Goal: Task Accomplishment & Management: Manage account settings

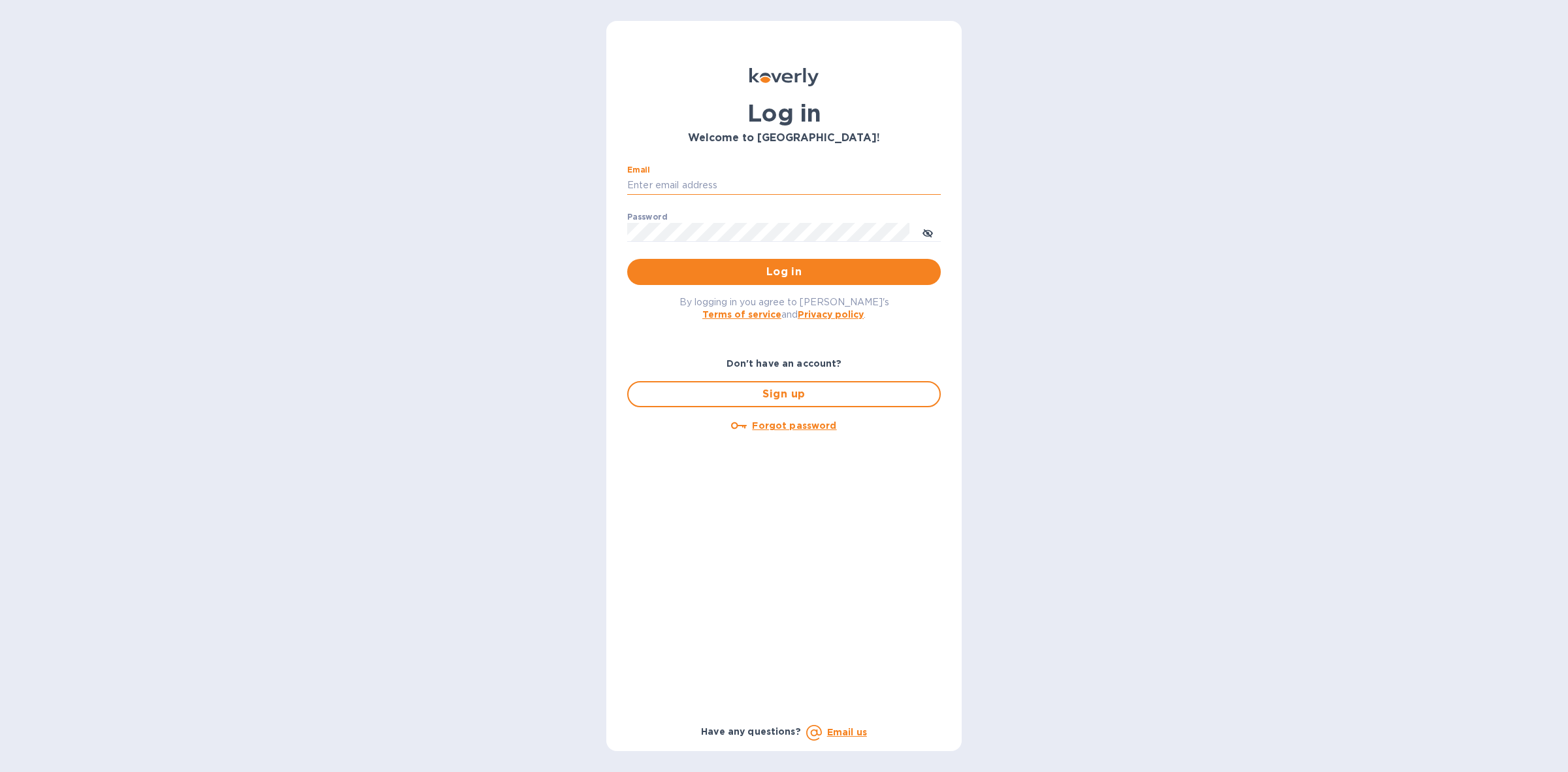
click at [725, 184] on input "Email" at bounding box center [784, 185] width 314 height 19
type input "louis@hyclogistics.com"
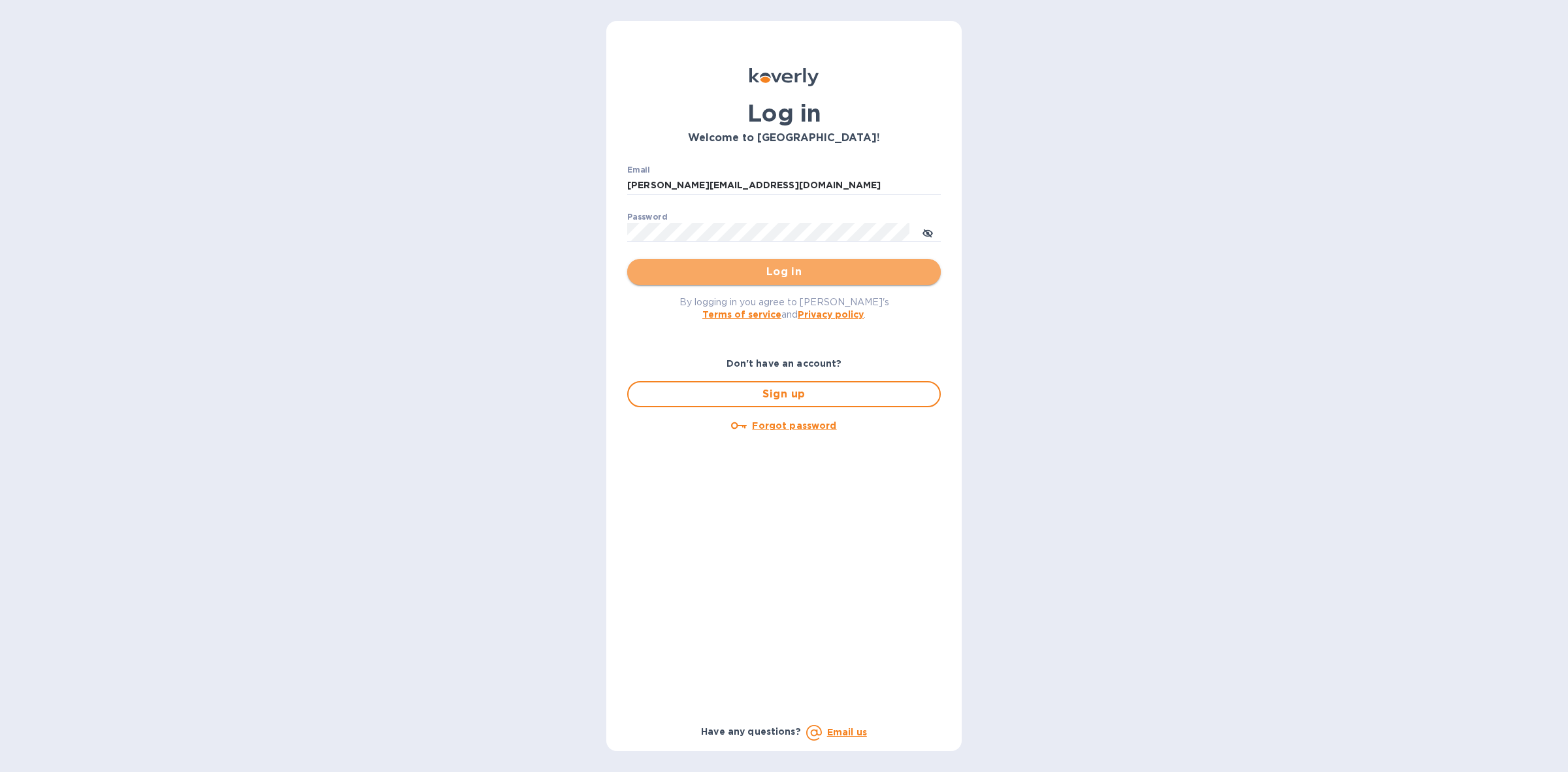
click at [806, 268] on span "Log in" at bounding box center [784, 272] width 293 height 16
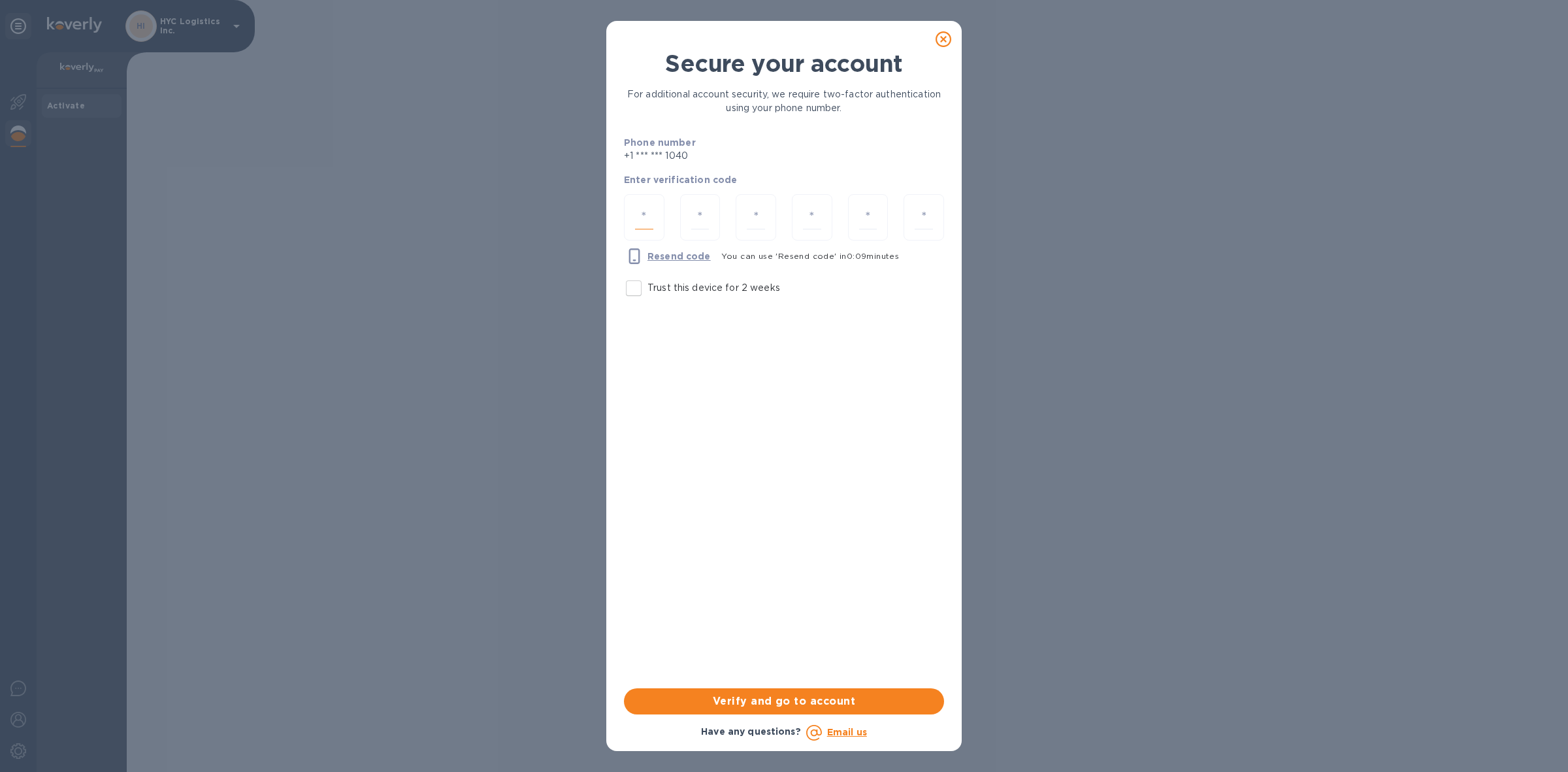
click at [645, 209] on input "number" at bounding box center [644, 217] width 18 height 24
type input "2"
type input "3"
type input "9"
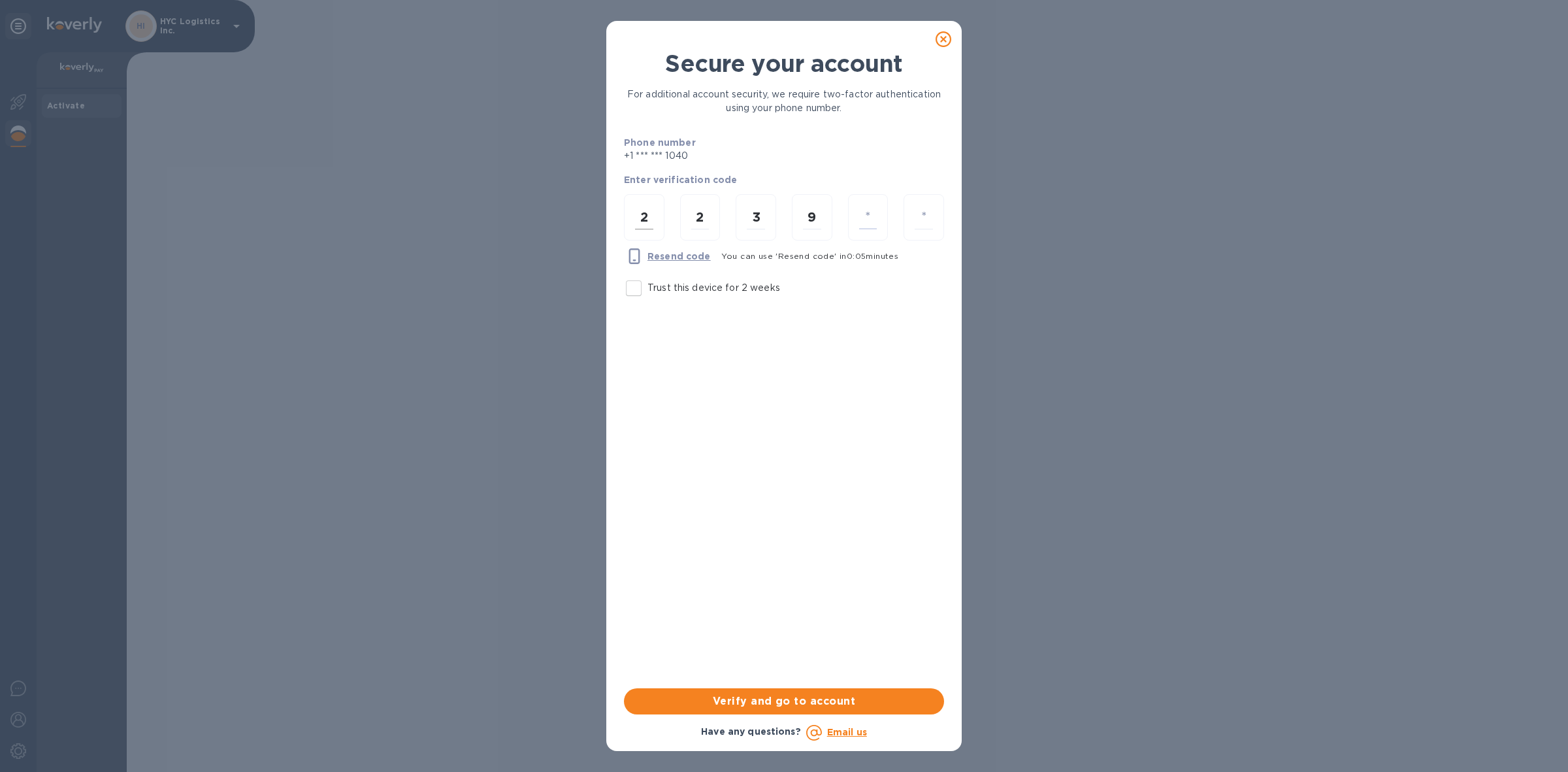
type input "8"
type input "0"
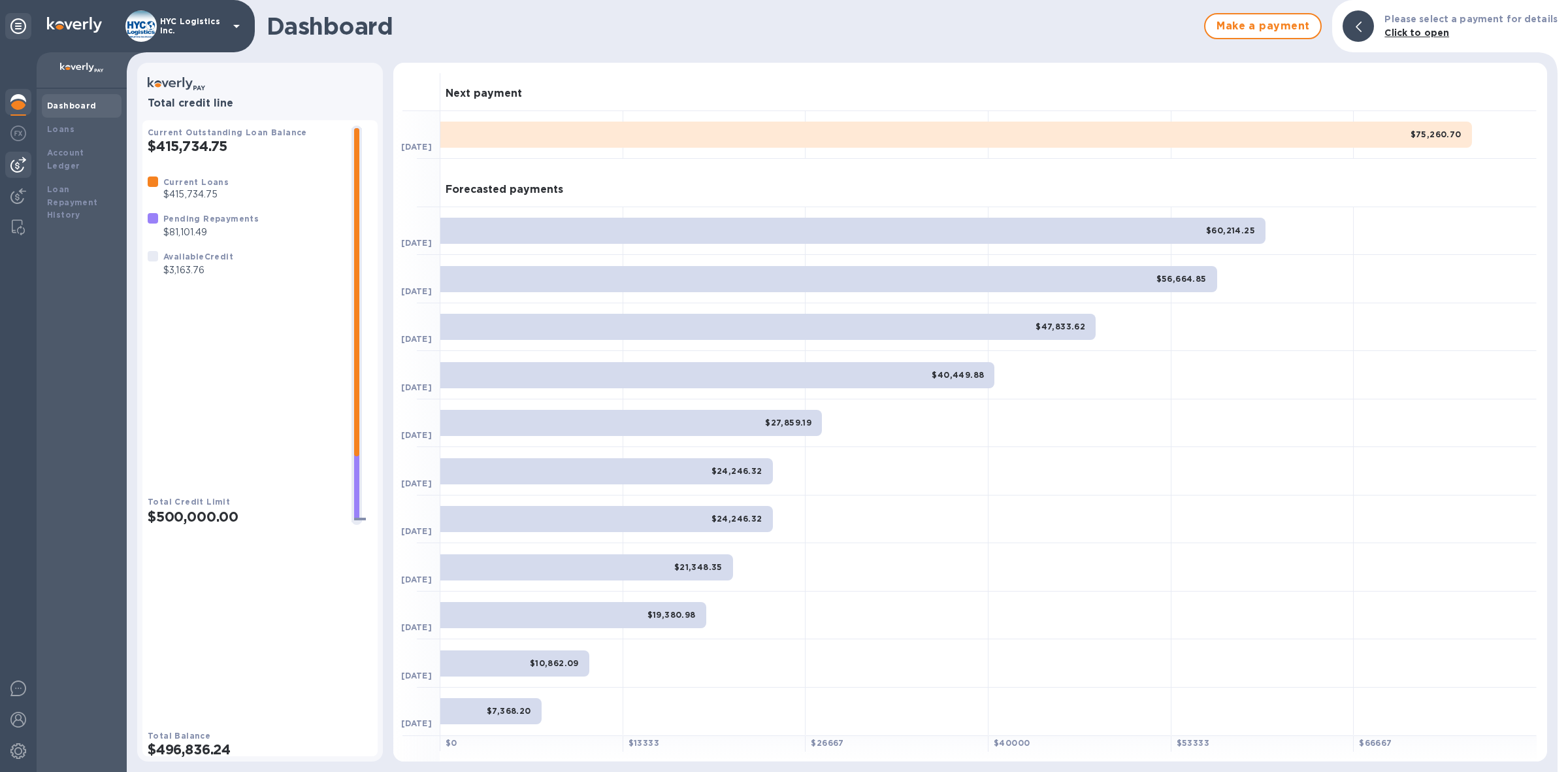
click at [12, 164] on img at bounding box center [18, 164] width 16 height 16
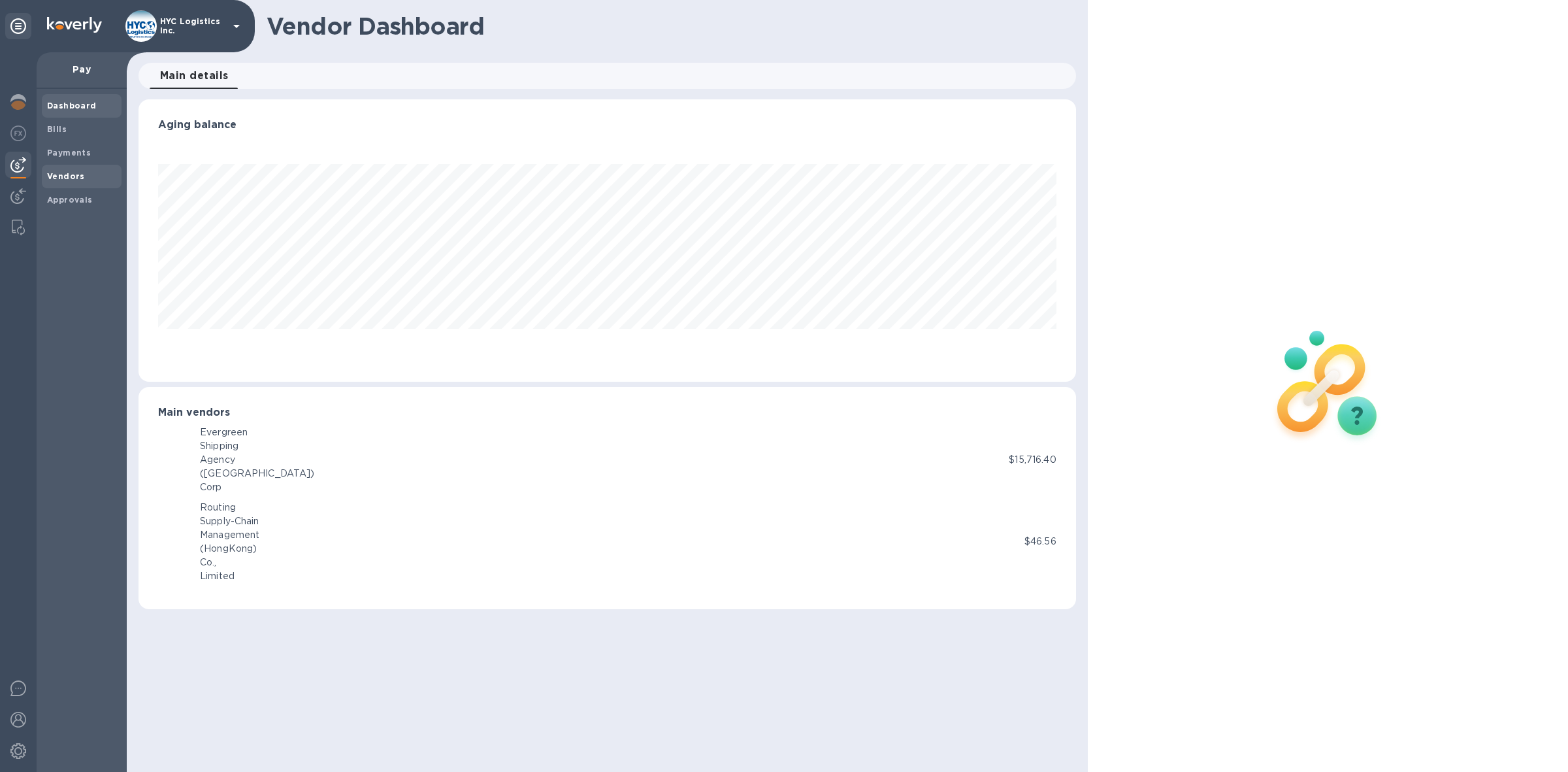
click at [54, 173] on b "Vendors" at bounding box center [66, 175] width 38 height 10
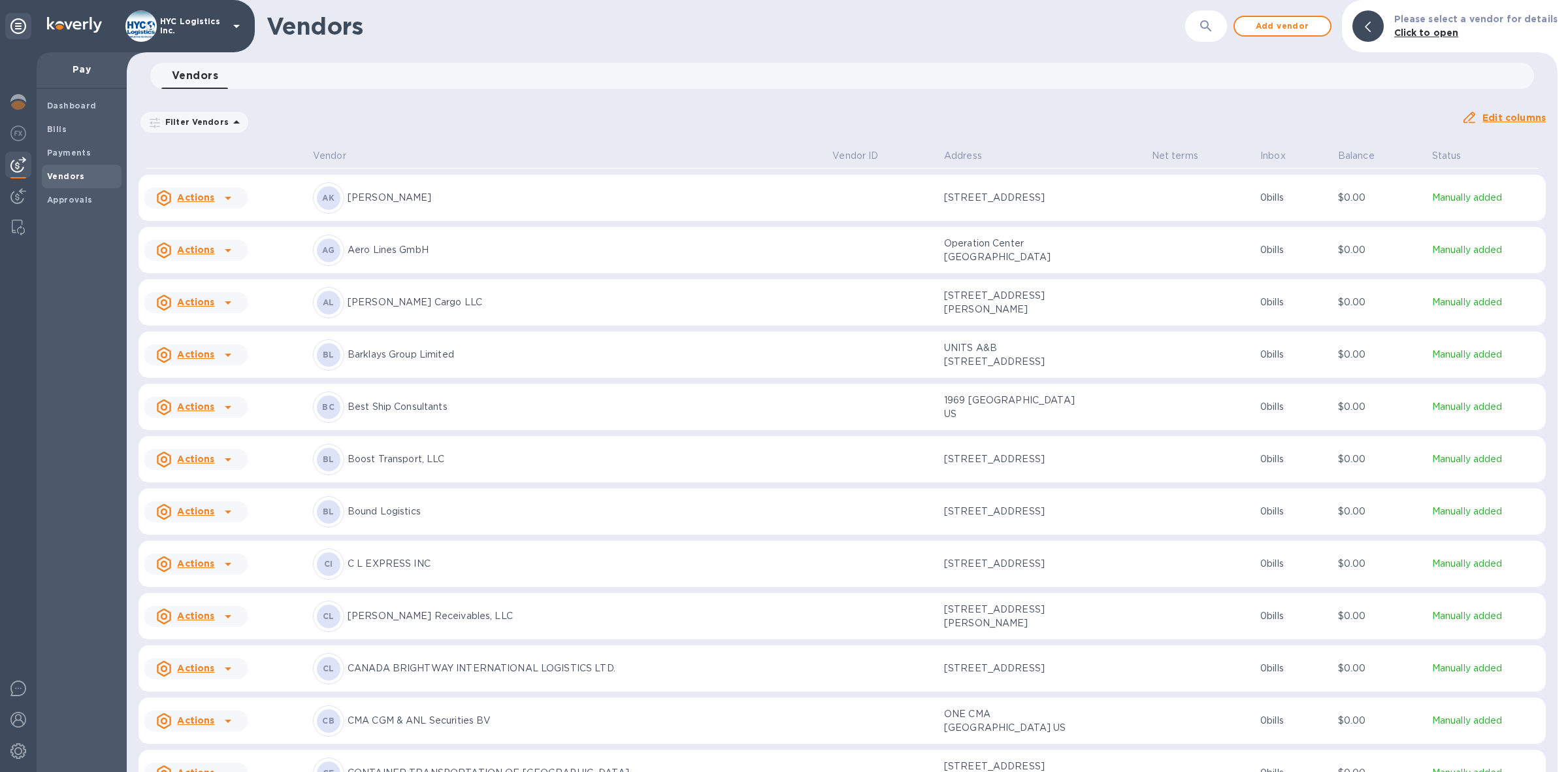
scroll to position [245, 0]
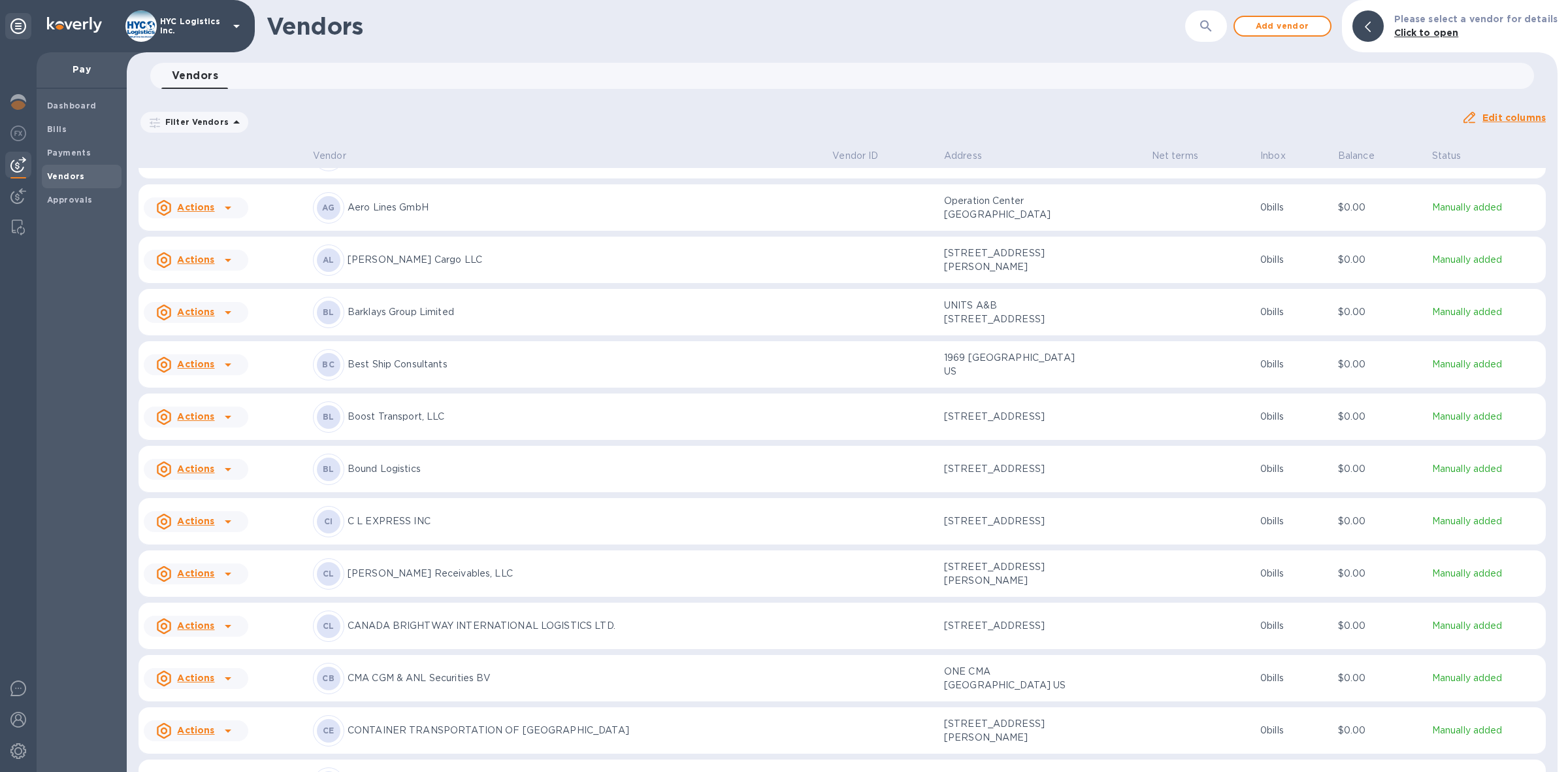
click at [222, 477] on icon at bounding box center [228, 469] width 16 height 16
click at [366, 499] on div at bounding box center [784, 386] width 1568 height 772
click at [331, 474] on b "BL" at bounding box center [329, 469] width 12 height 10
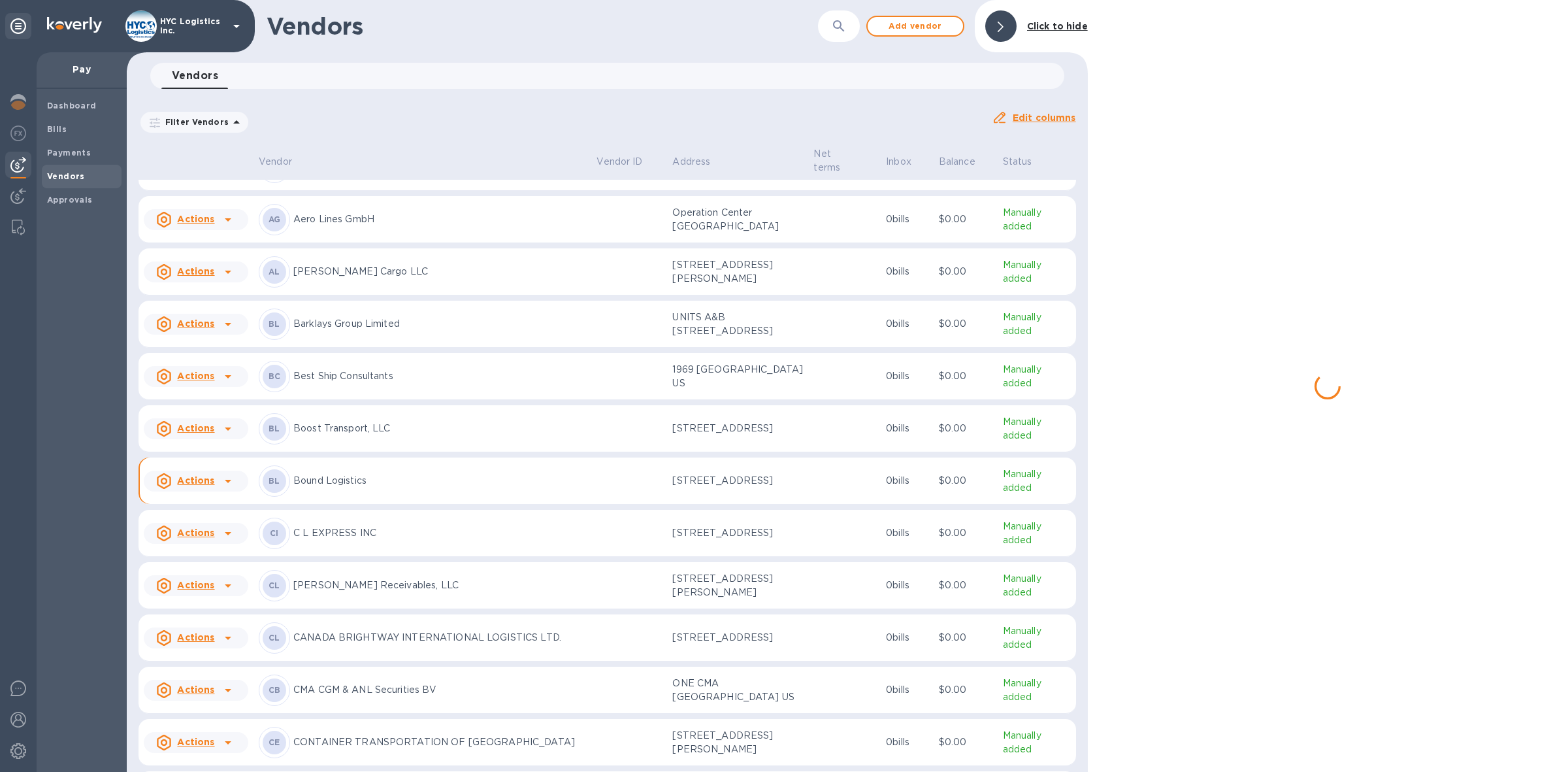
scroll to position [256, 0]
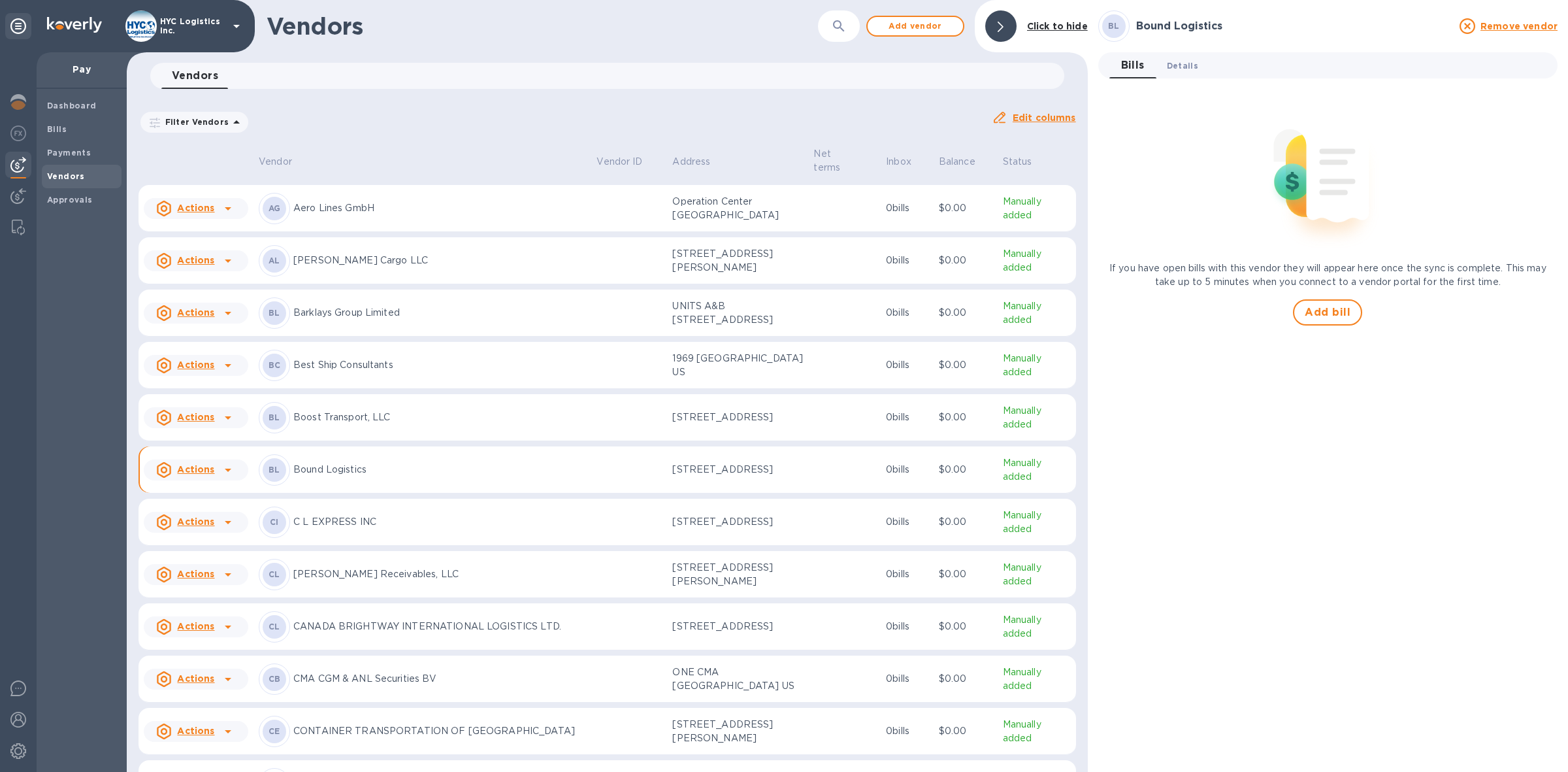
click at [1185, 63] on span "Details 0" at bounding box center [1182, 65] width 31 height 14
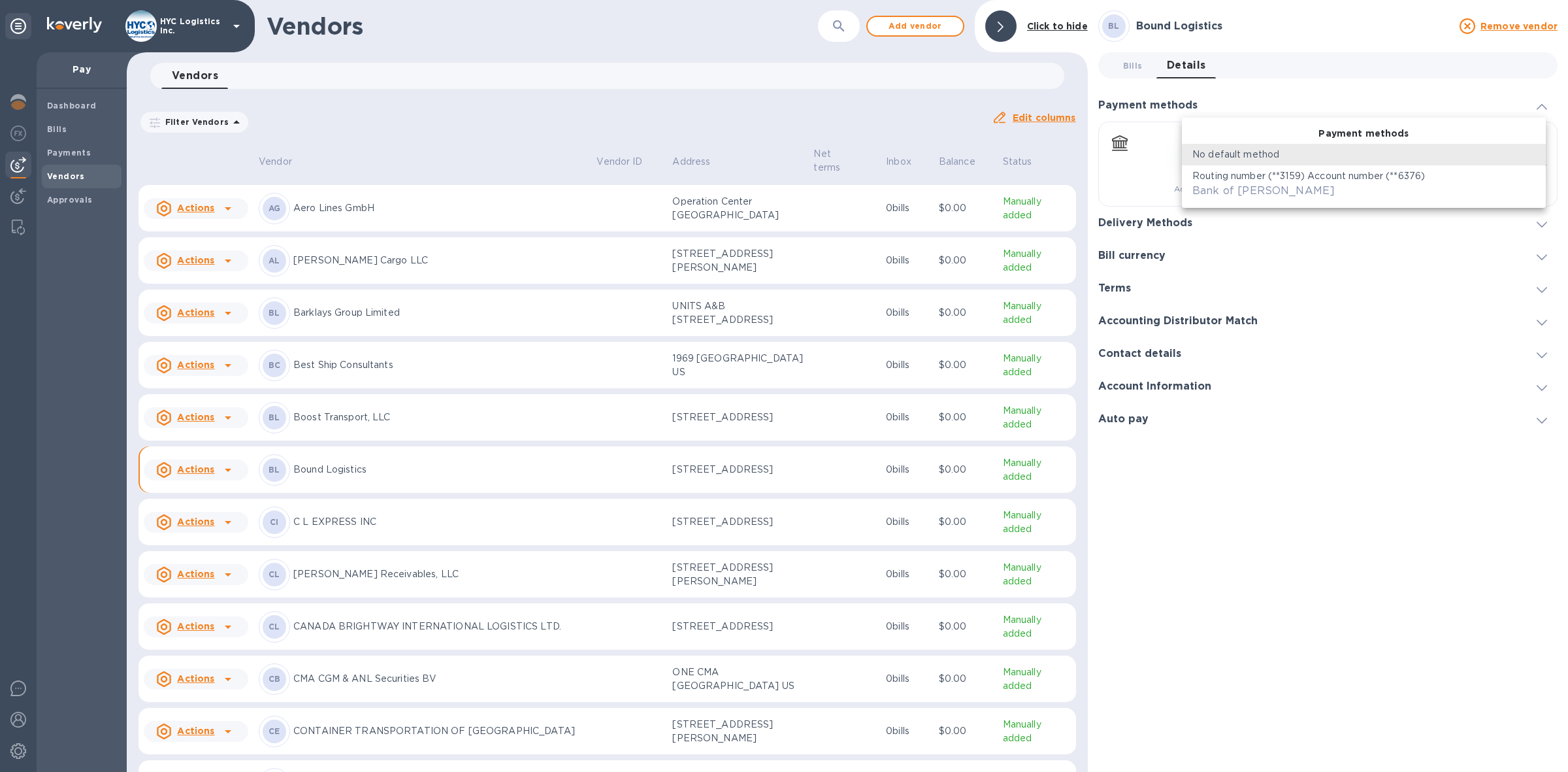
click at [1538, 154] on body "HYC Logistics Inc. Pay Dashboard Bills Payments Vendors Approvals Vendors ​ Add…" at bounding box center [784, 386] width 1568 height 772
click at [1363, 527] on div at bounding box center [784, 386] width 1568 height 772
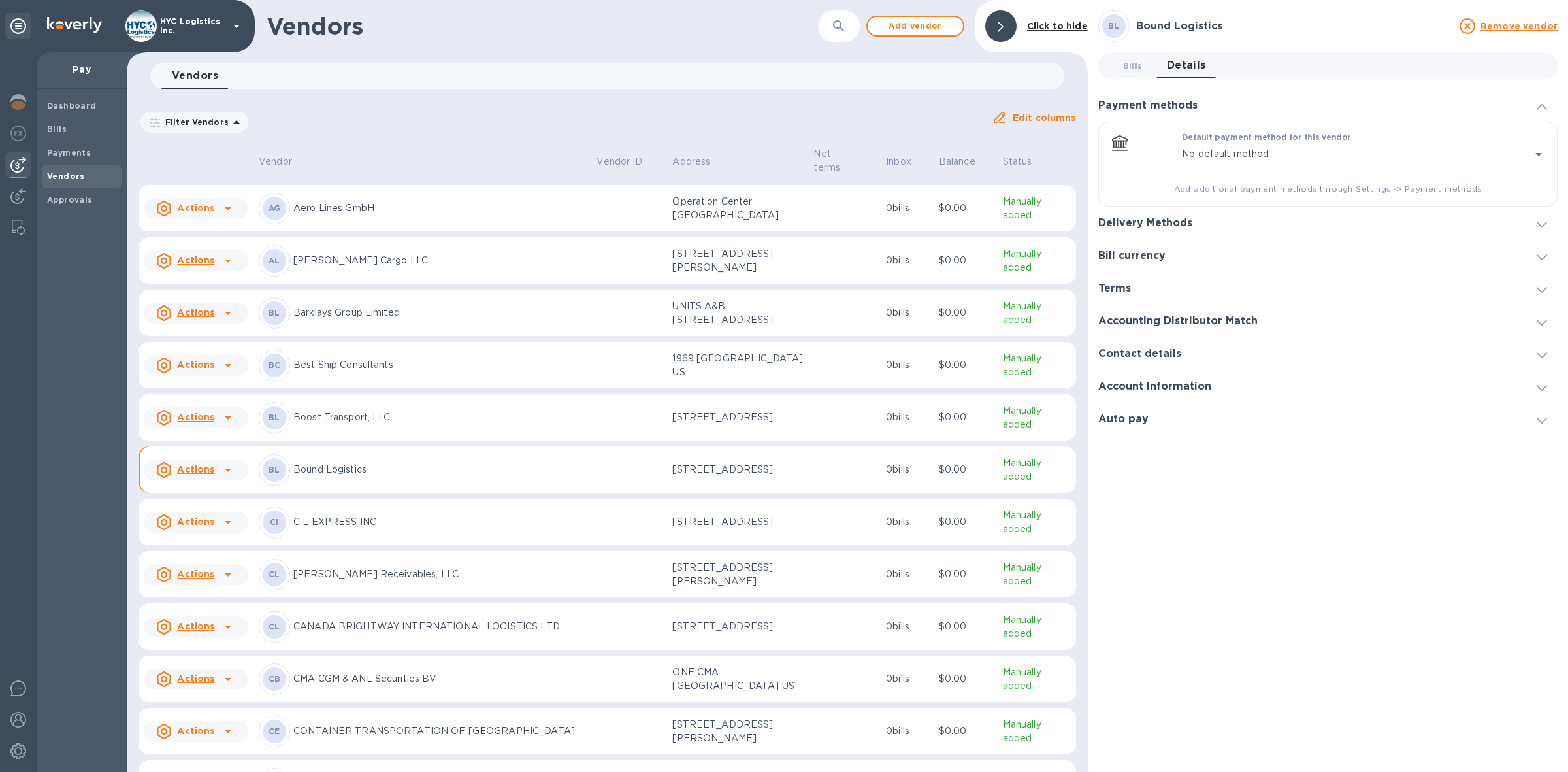
click at [1185, 224] on h3 "Delivery Methods" at bounding box center [1145, 223] width 94 height 13
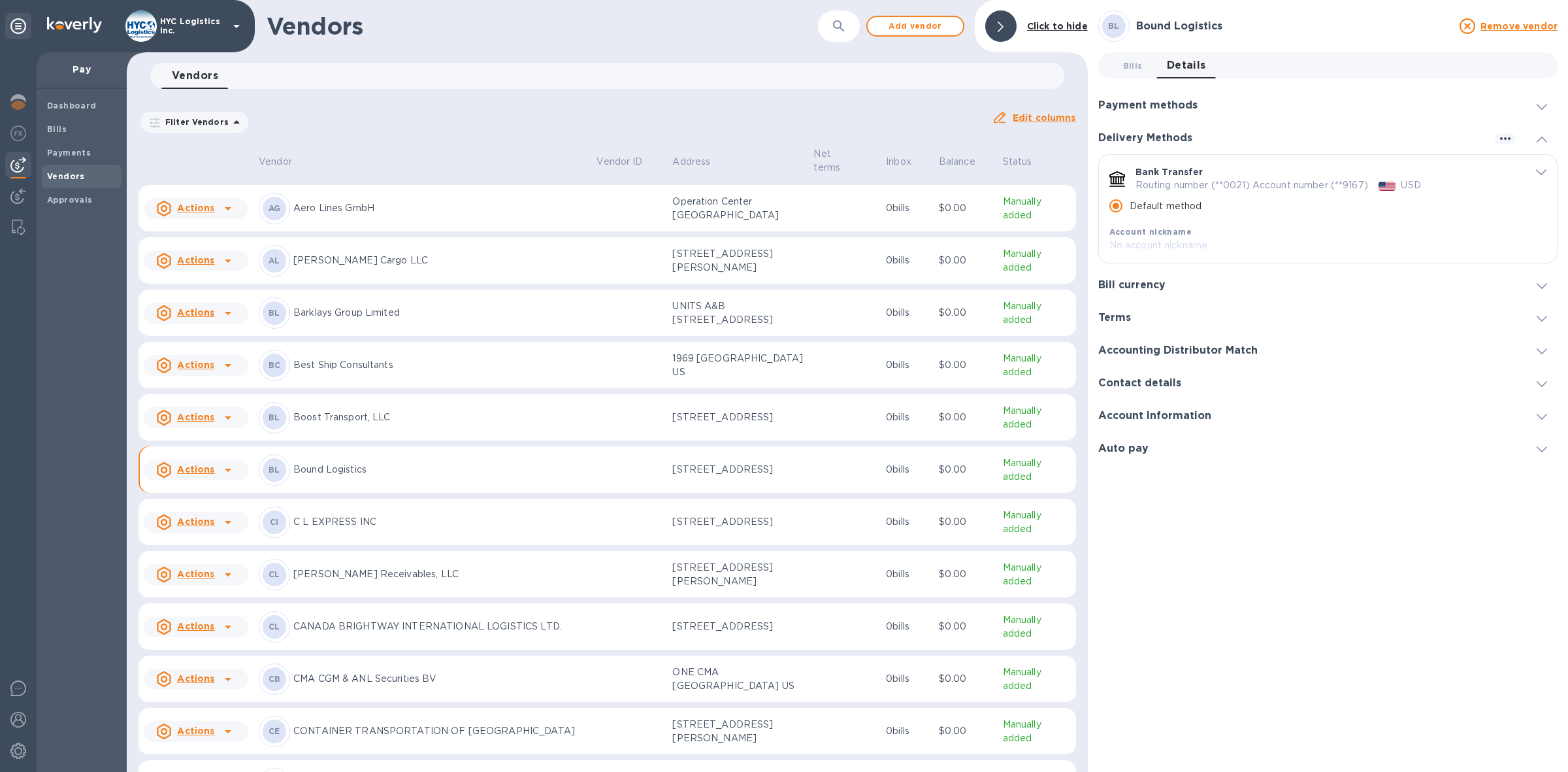
click at [1536, 175] on icon "default-method" at bounding box center [1541, 172] width 10 height 6
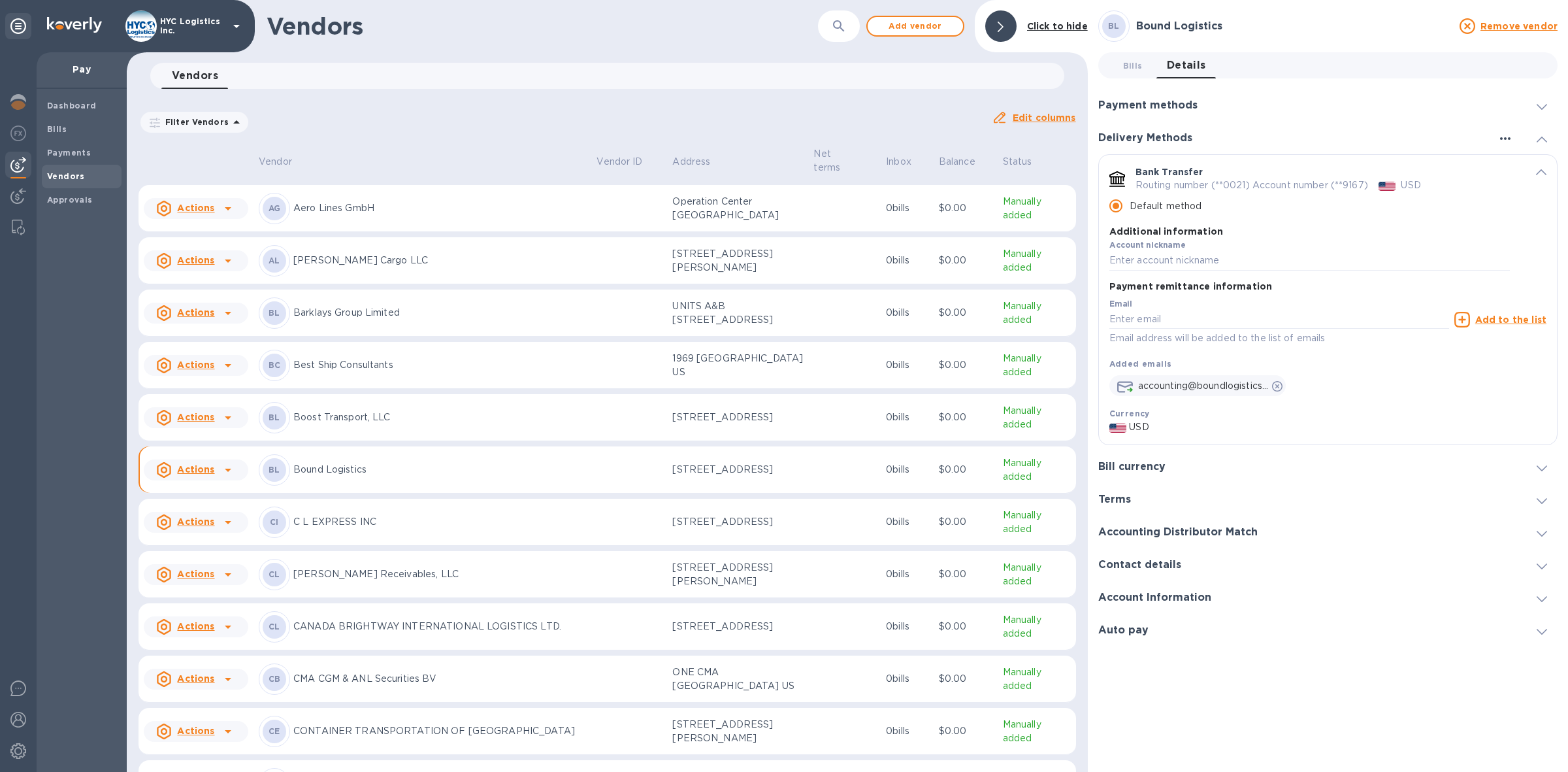
click at [1506, 135] on icon "button" at bounding box center [1504, 138] width 16 height 16
click at [1456, 252] on div at bounding box center [784, 386] width 1568 height 772
click at [1540, 597] on icon at bounding box center [1541, 599] width 10 height 6
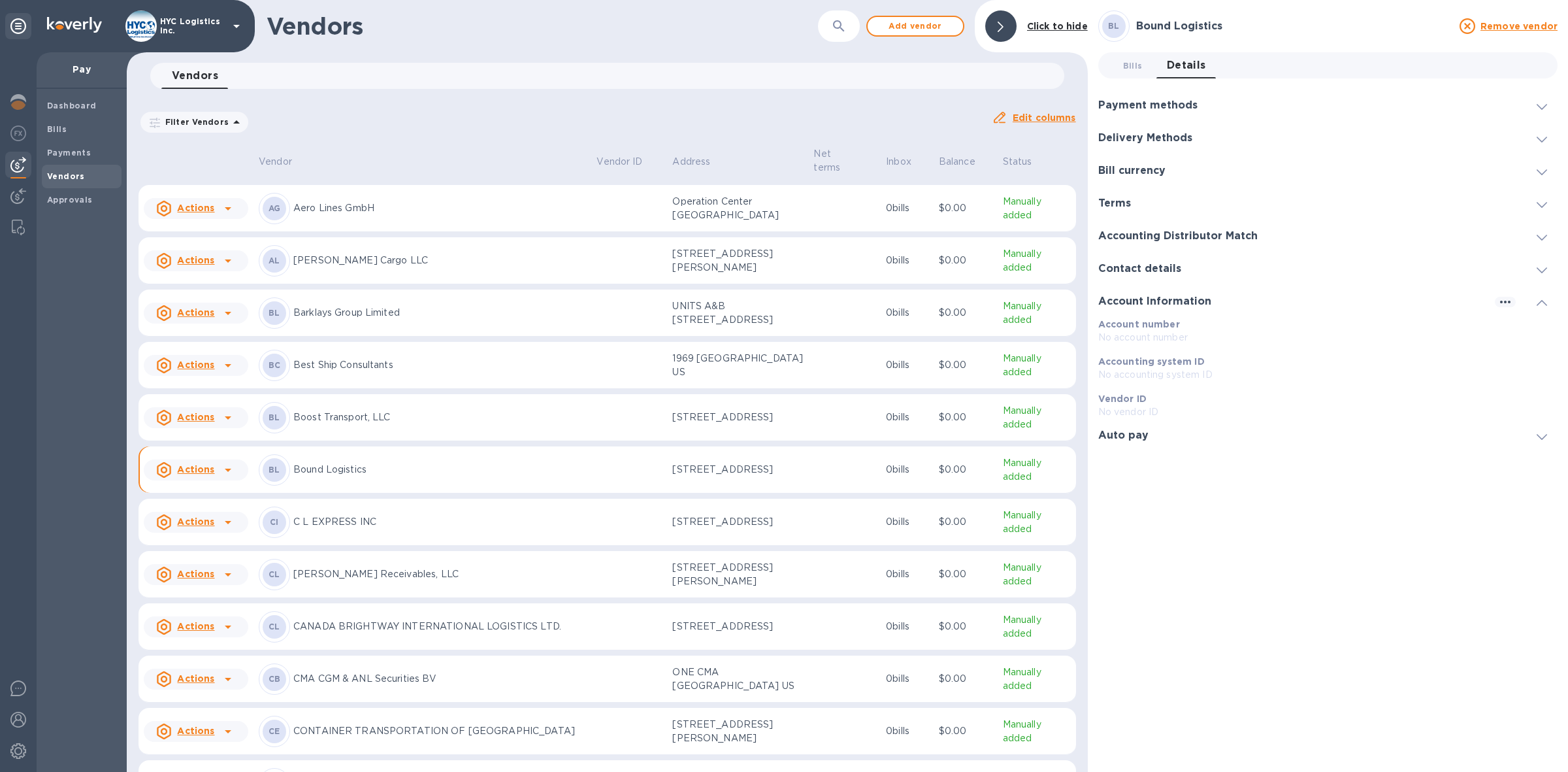
click at [1536, 139] on icon at bounding box center [1541, 140] width 10 height 6
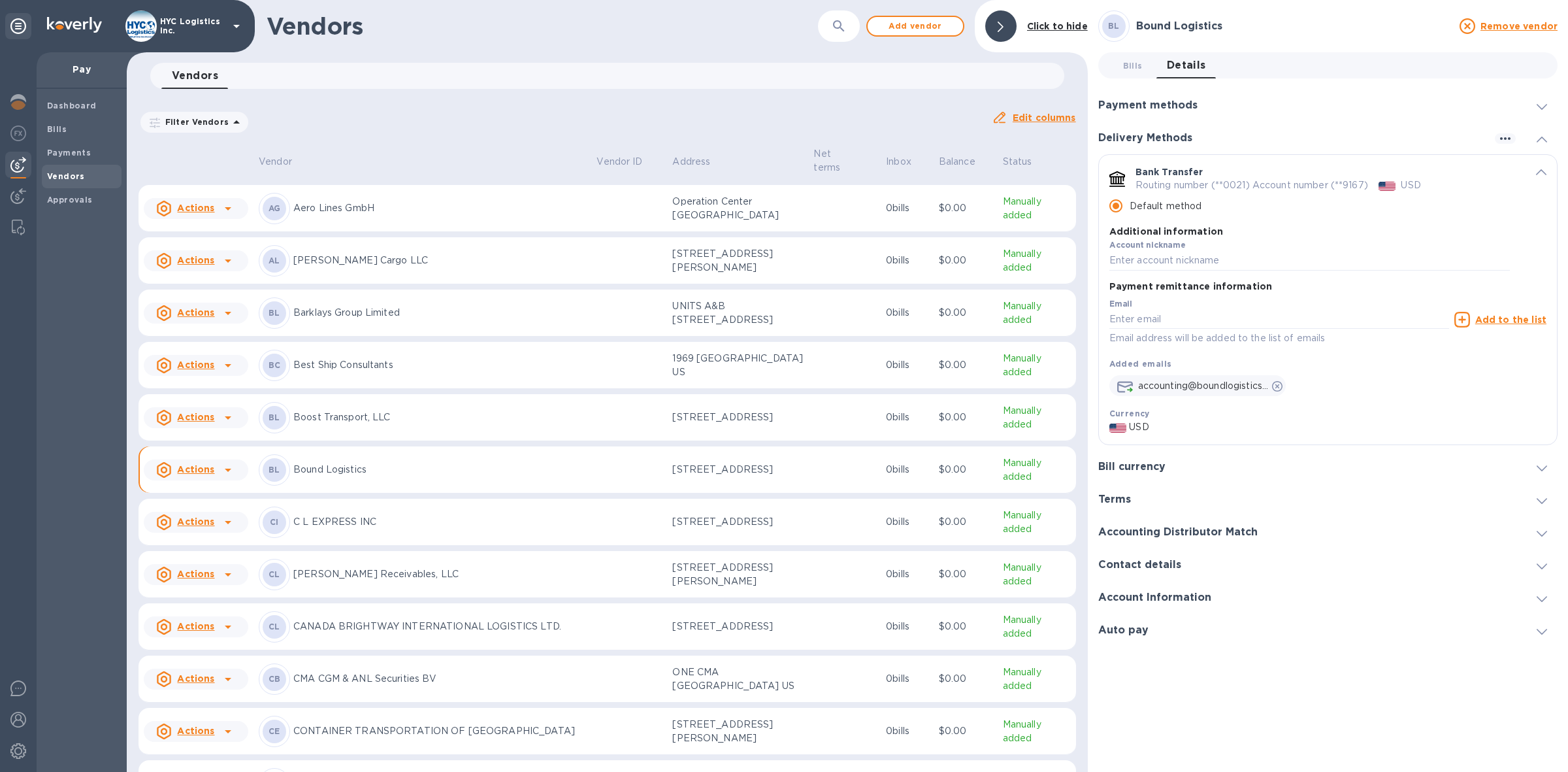
click at [1115, 204] on input "Default method" at bounding box center [1115, 206] width 27 height 27
click at [1190, 260] on input "default-method" at bounding box center [1310, 261] width 401 height 19
click at [1274, 257] on input "default-method" at bounding box center [1310, 261] width 401 height 19
click at [1294, 254] on input "default-method" at bounding box center [1310, 261] width 401 height 19
click at [1340, 229] on p "Additional information" at bounding box center [1310, 232] width 401 height 13
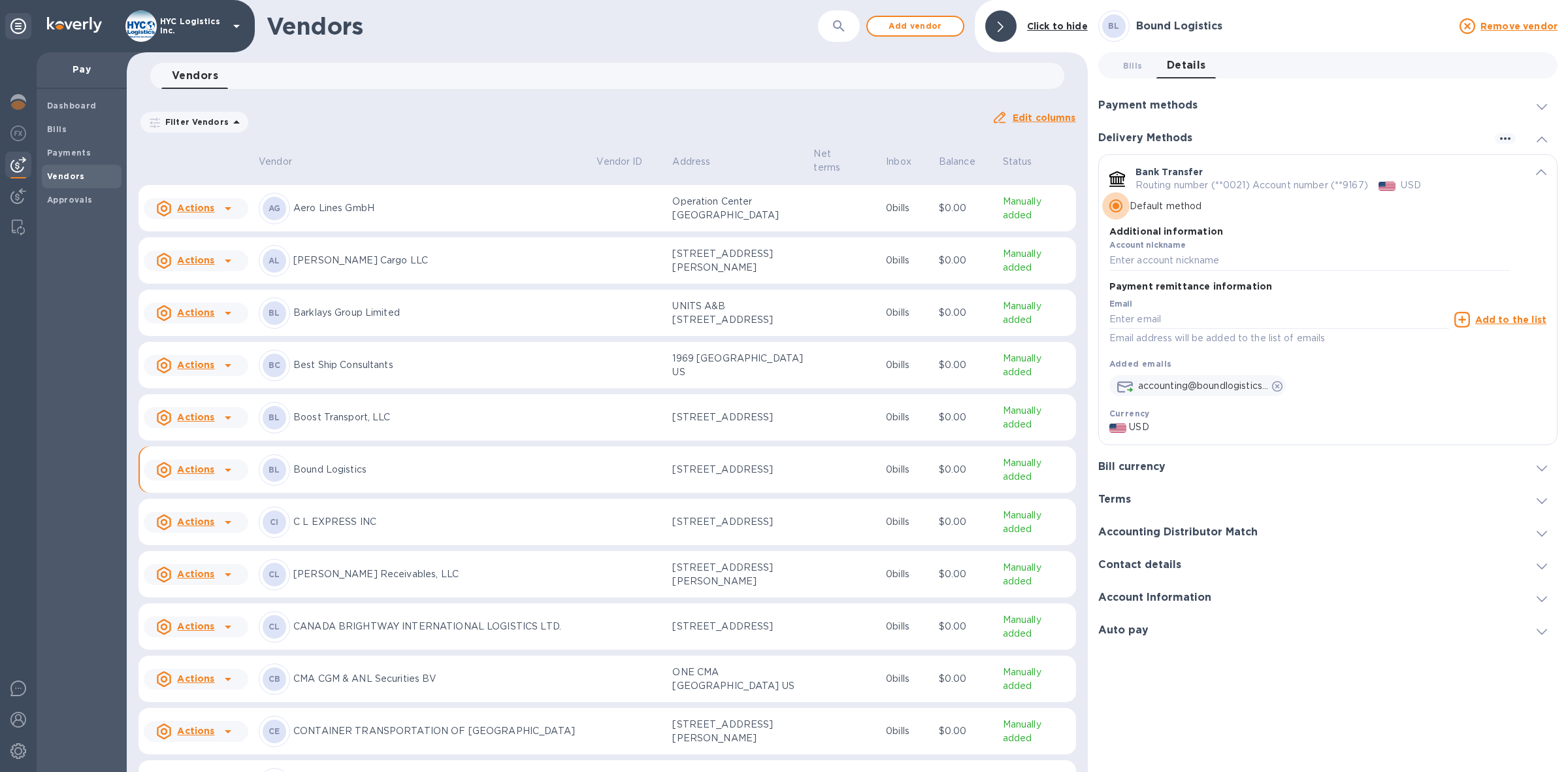
click at [1120, 209] on input "Default method" at bounding box center [1115, 206] width 27 height 27
drag, startPoint x: 1115, startPoint y: 207, endPoint x: 1147, endPoint y: 191, distance: 35.8
click at [1116, 207] on input "Default method" at bounding box center [1115, 206] width 27 height 27
click at [1539, 173] on icon "default-method" at bounding box center [1541, 172] width 10 height 6
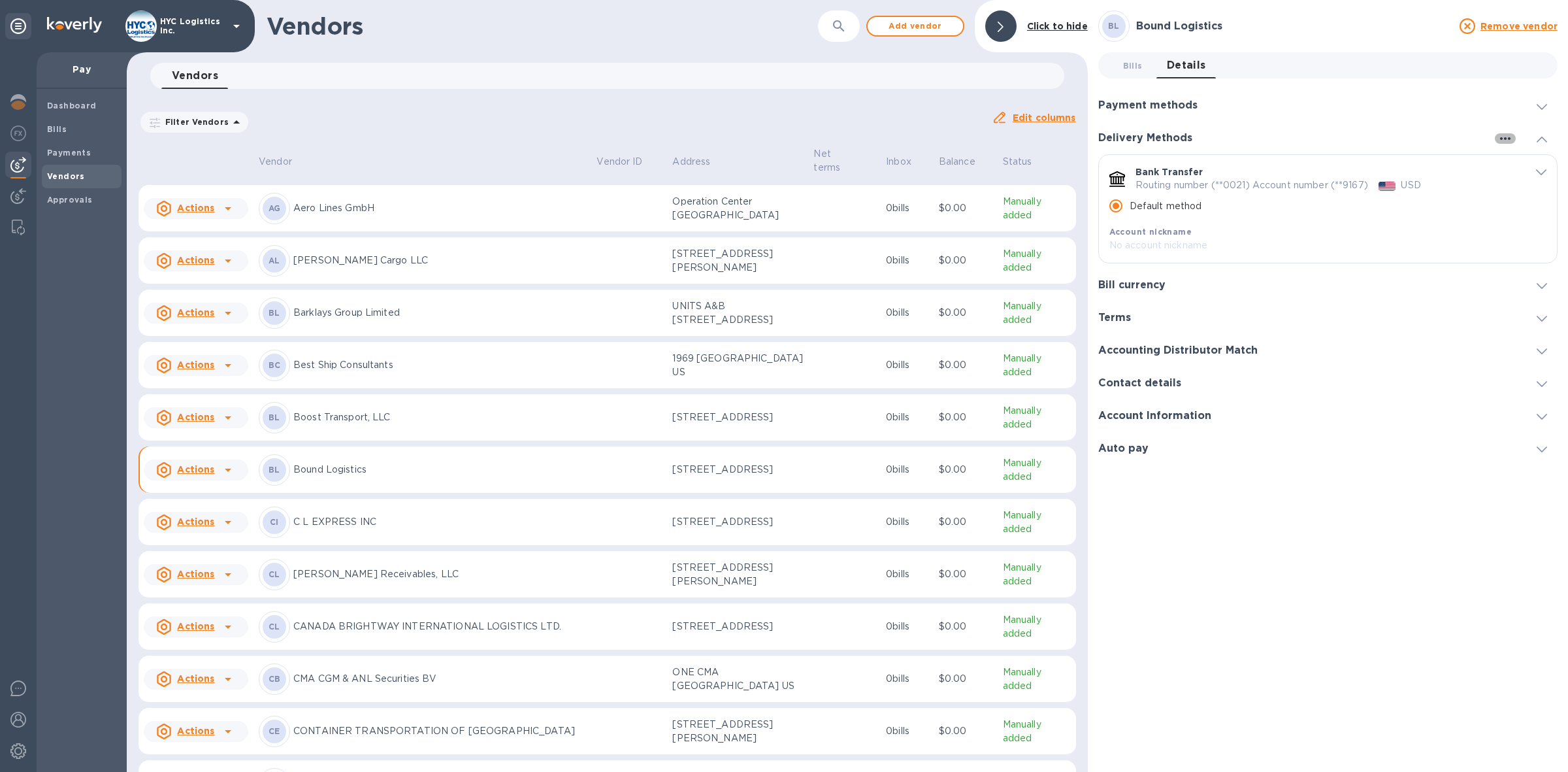
click at [1504, 138] on icon "button" at bounding box center [1505, 138] width 10 height 3
click at [1511, 164] on p "Add new" at bounding box center [1521, 165] width 43 height 13
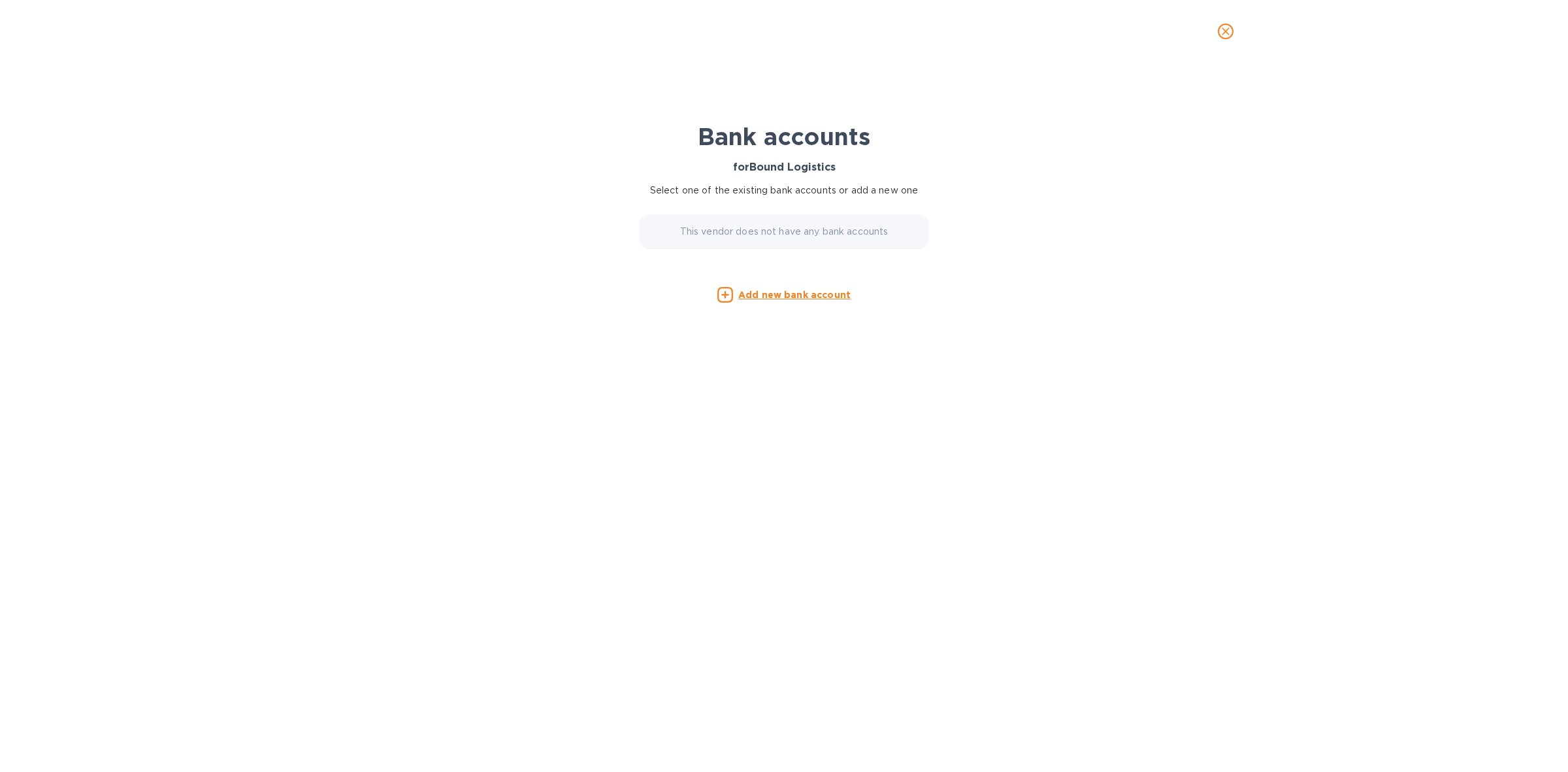
click at [818, 293] on u "Add new bank account" at bounding box center [795, 295] width 112 height 10
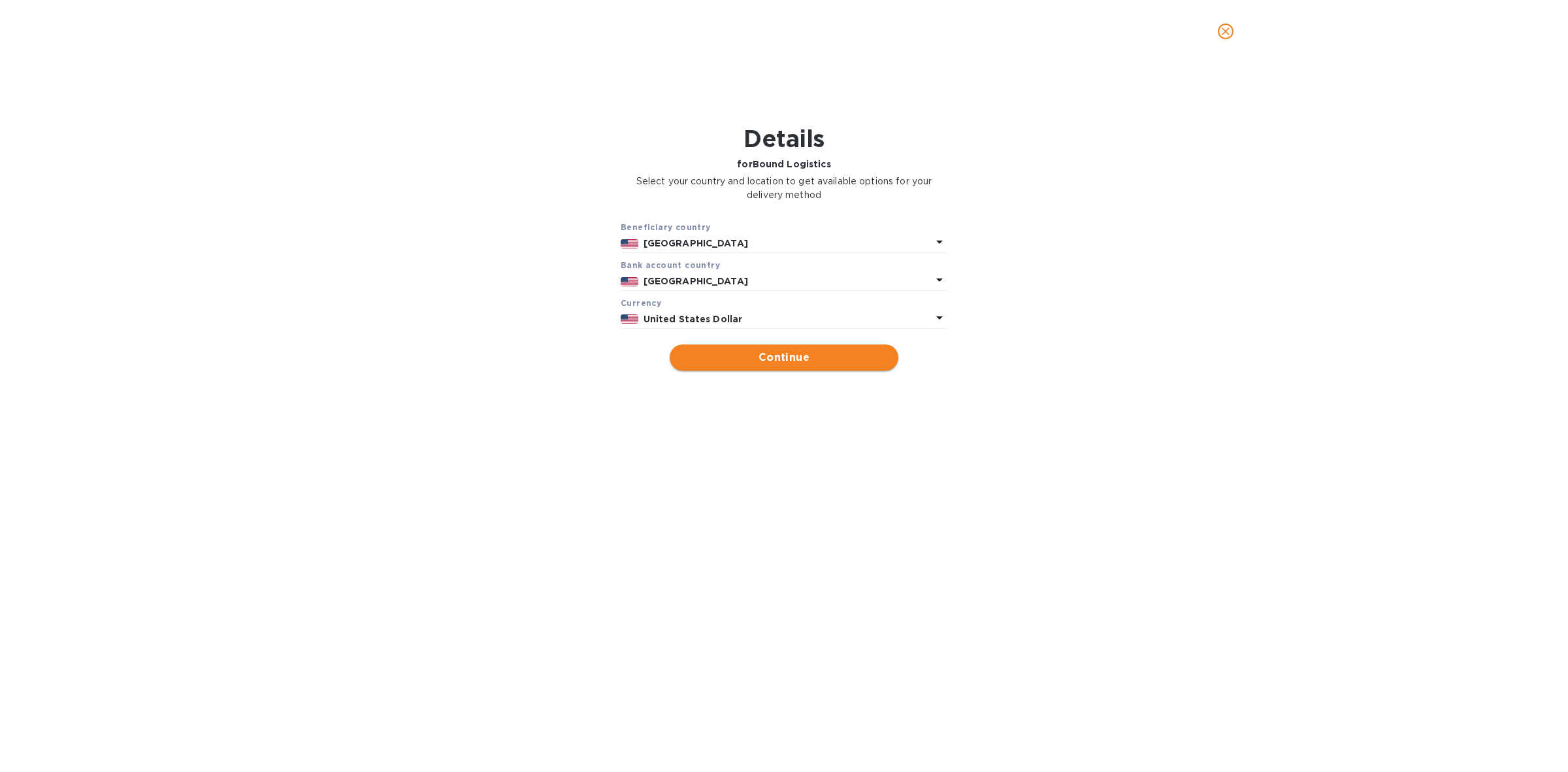
click at [795, 366] on button "Continue" at bounding box center [784, 357] width 229 height 26
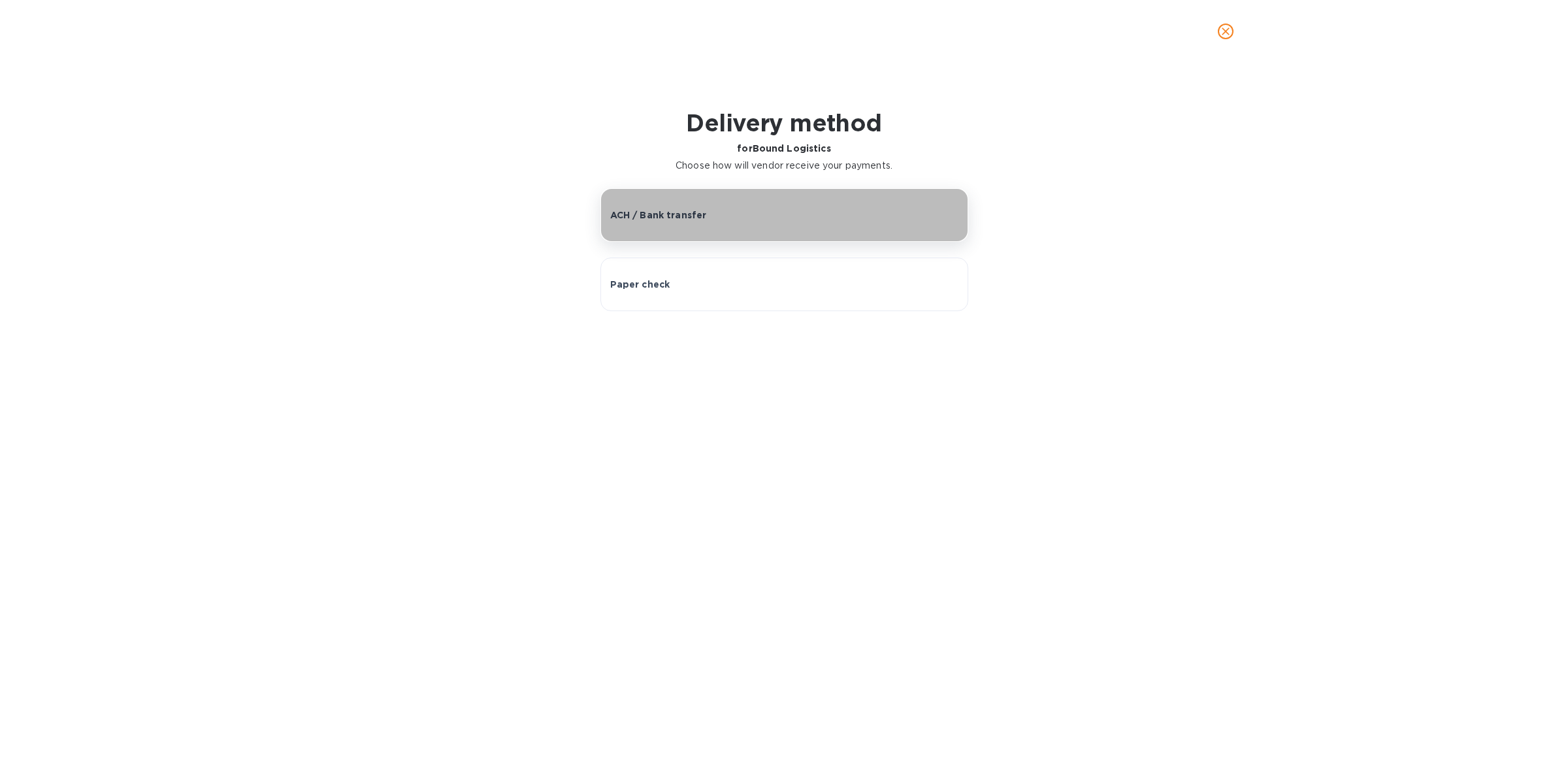
click at [786, 220] on div "ACH / Bank transfer" at bounding box center [784, 215] width 349 height 13
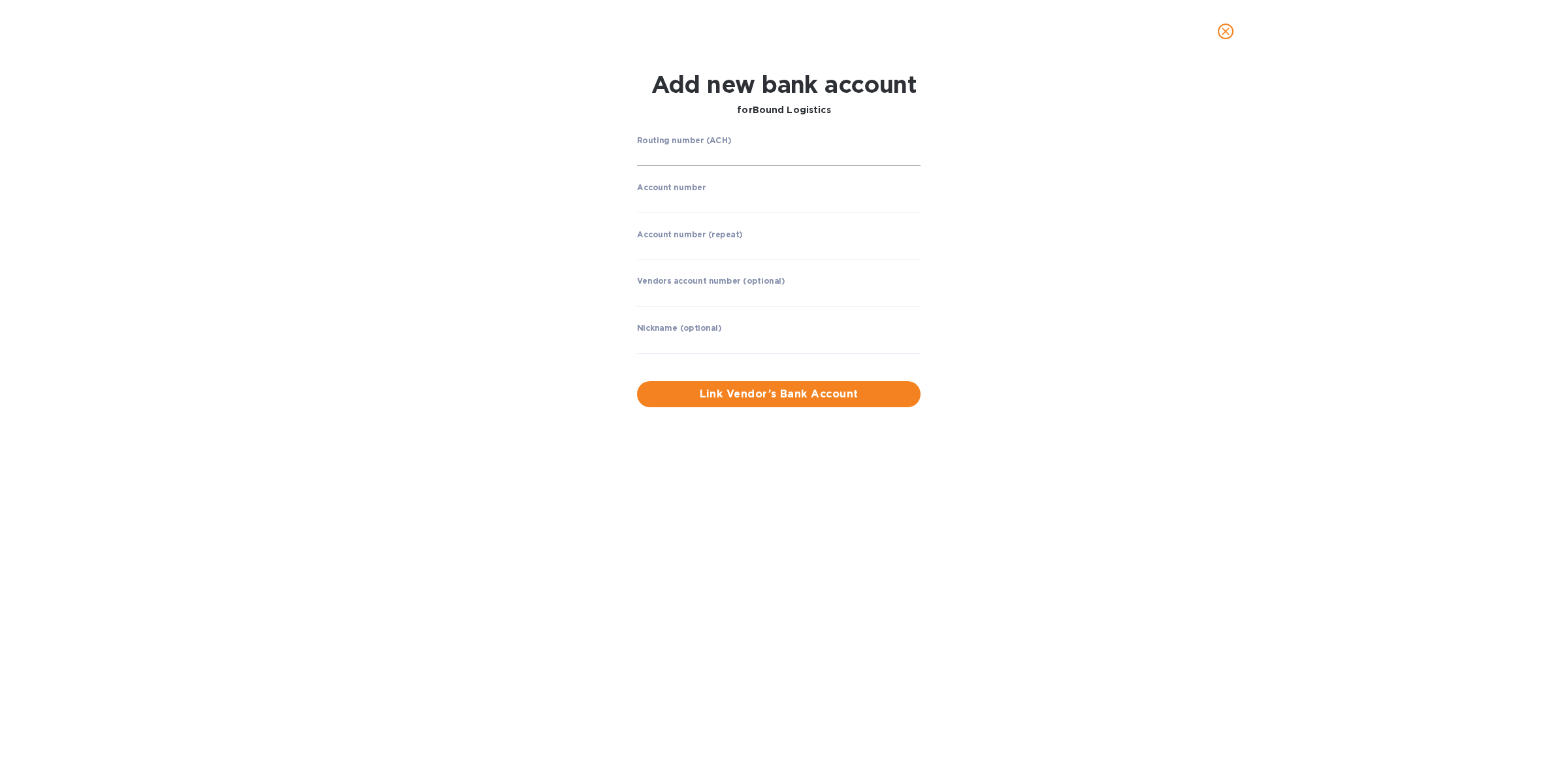
click at [795, 155] on input "string" at bounding box center [778, 156] width 283 height 19
click at [720, 152] on input "string" at bounding box center [778, 156] width 283 height 19
type input "226070474"
click at [711, 201] on input "string" at bounding box center [778, 202] width 283 height 19
drag, startPoint x: 698, startPoint y: 198, endPoint x: 613, endPoint y: 203, distance: 85.1
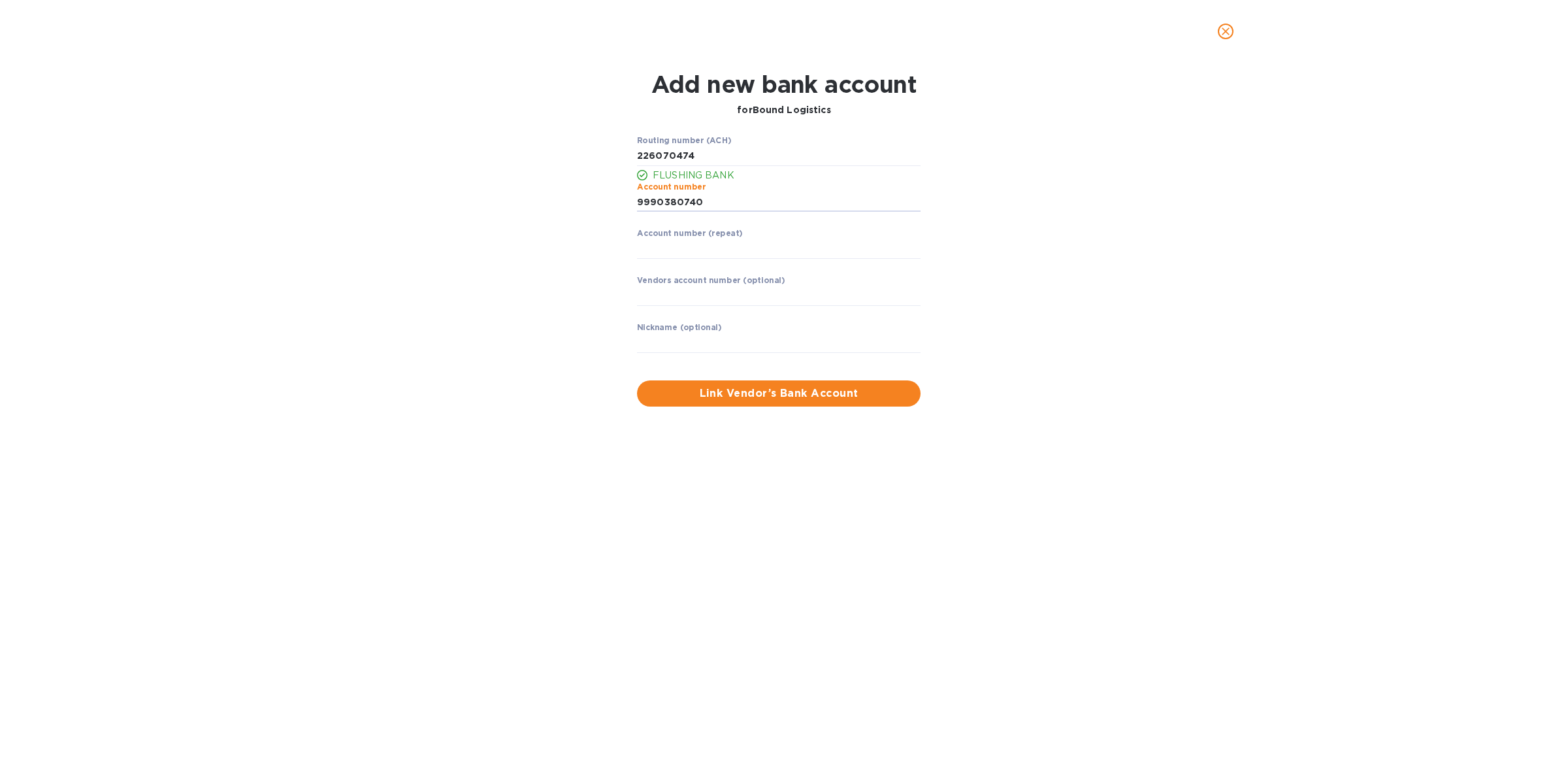
click at [613, 203] on div "Routing number (ACH) FLUSHING BANK Account number ​ Account number (repeat) ​ V…" at bounding box center [784, 271] width 1023 height 286
type input "9990380740"
click at [662, 247] on input "string" at bounding box center [778, 249] width 283 height 19
type input "9990380740"
click at [751, 338] on input "text" at bounding box center [778, 343] width 283 height 19
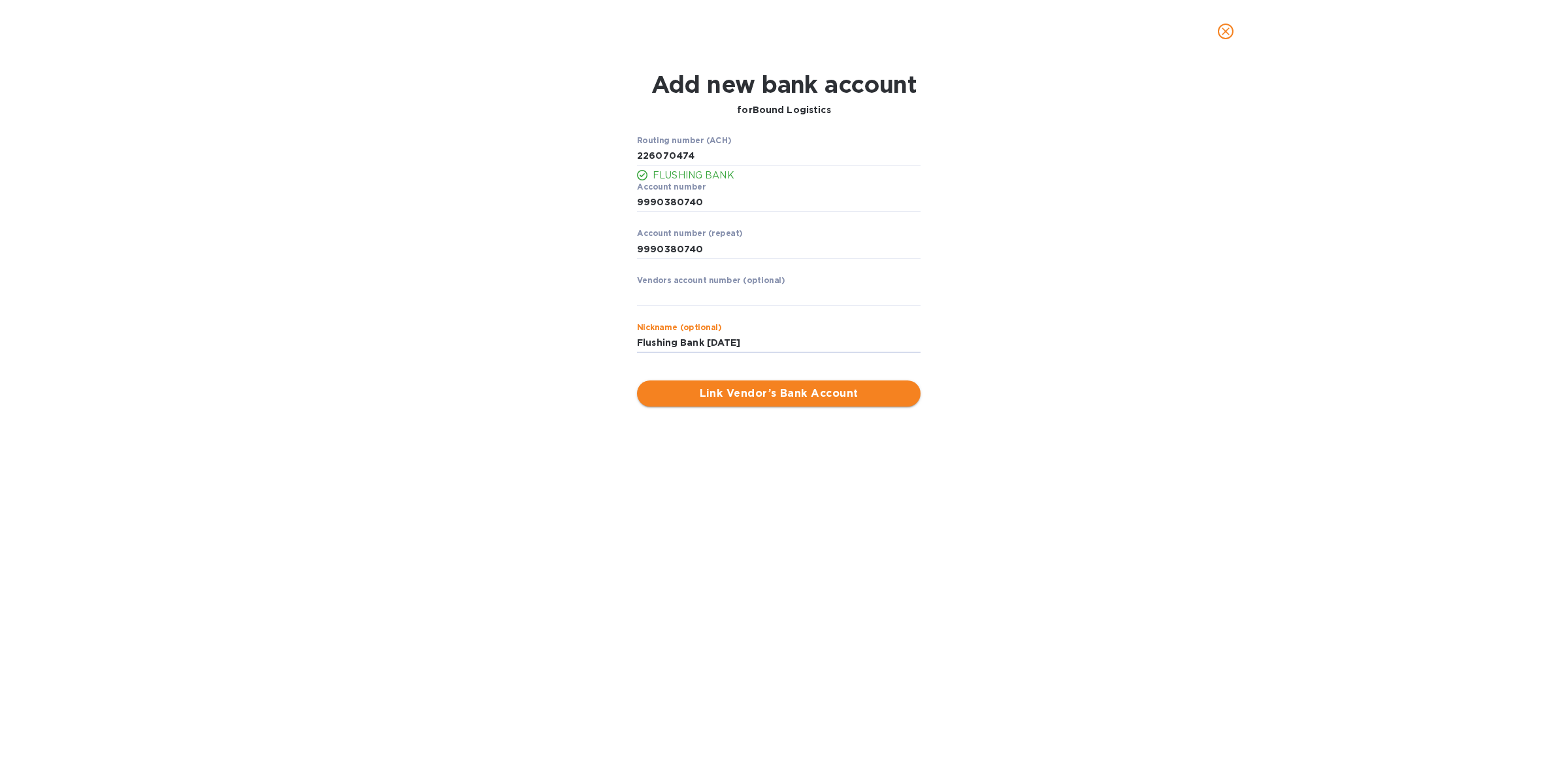
type input "Flushing Bank [DATE]"
click at [751, 394] on span "Link Vendor’s Bank Account" at bounding box center [778, 393] width 263 height 16
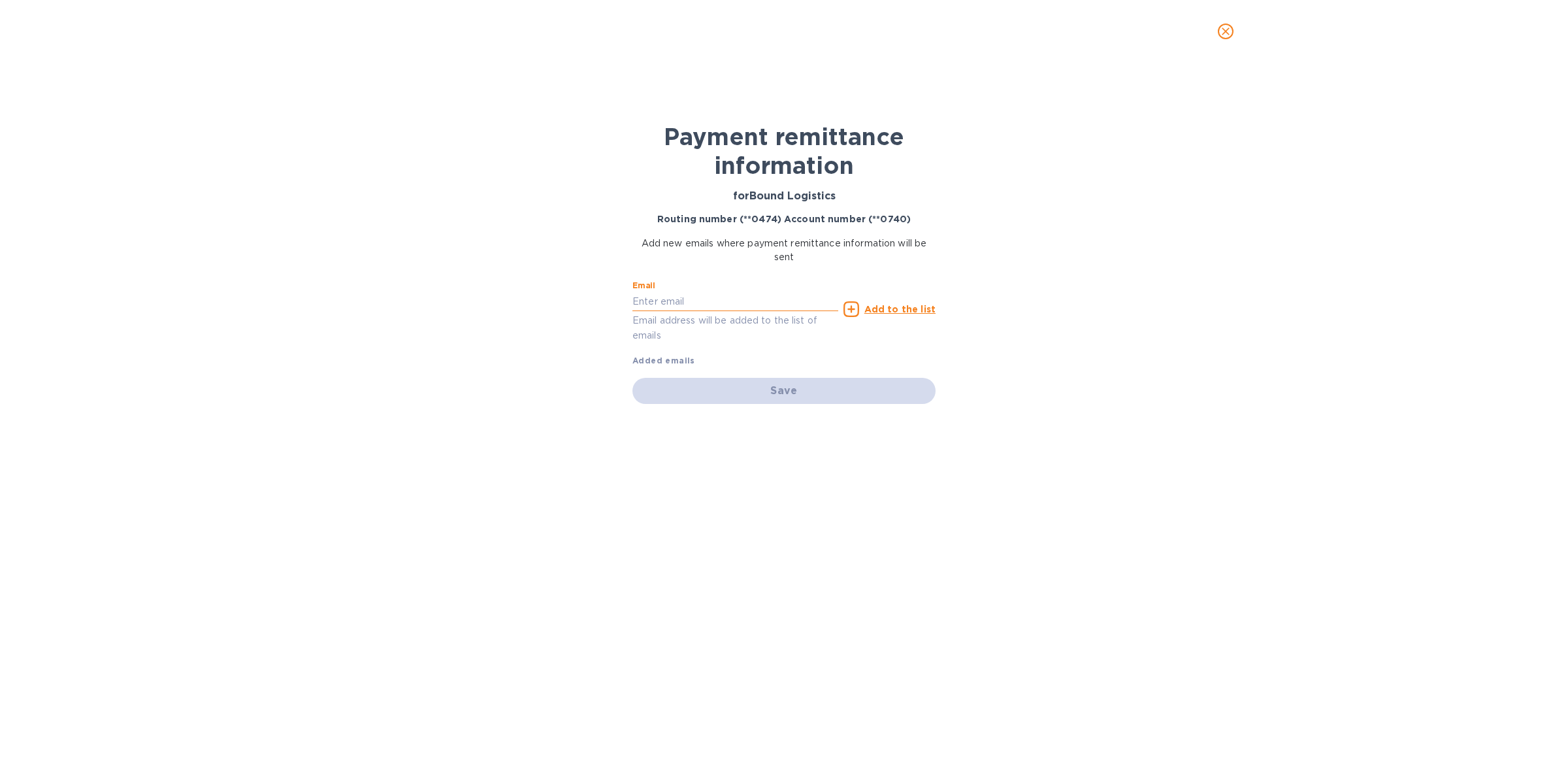
click at [756, 303] on input "text" at bounding box center [736, 301] width 206 height 19
type input "[EMAIL_ADDRESS][DOMAIN_NAME]"
click at [893, 312] on u "Add to the list" at bounding box center [900, 309] width 71 height 10
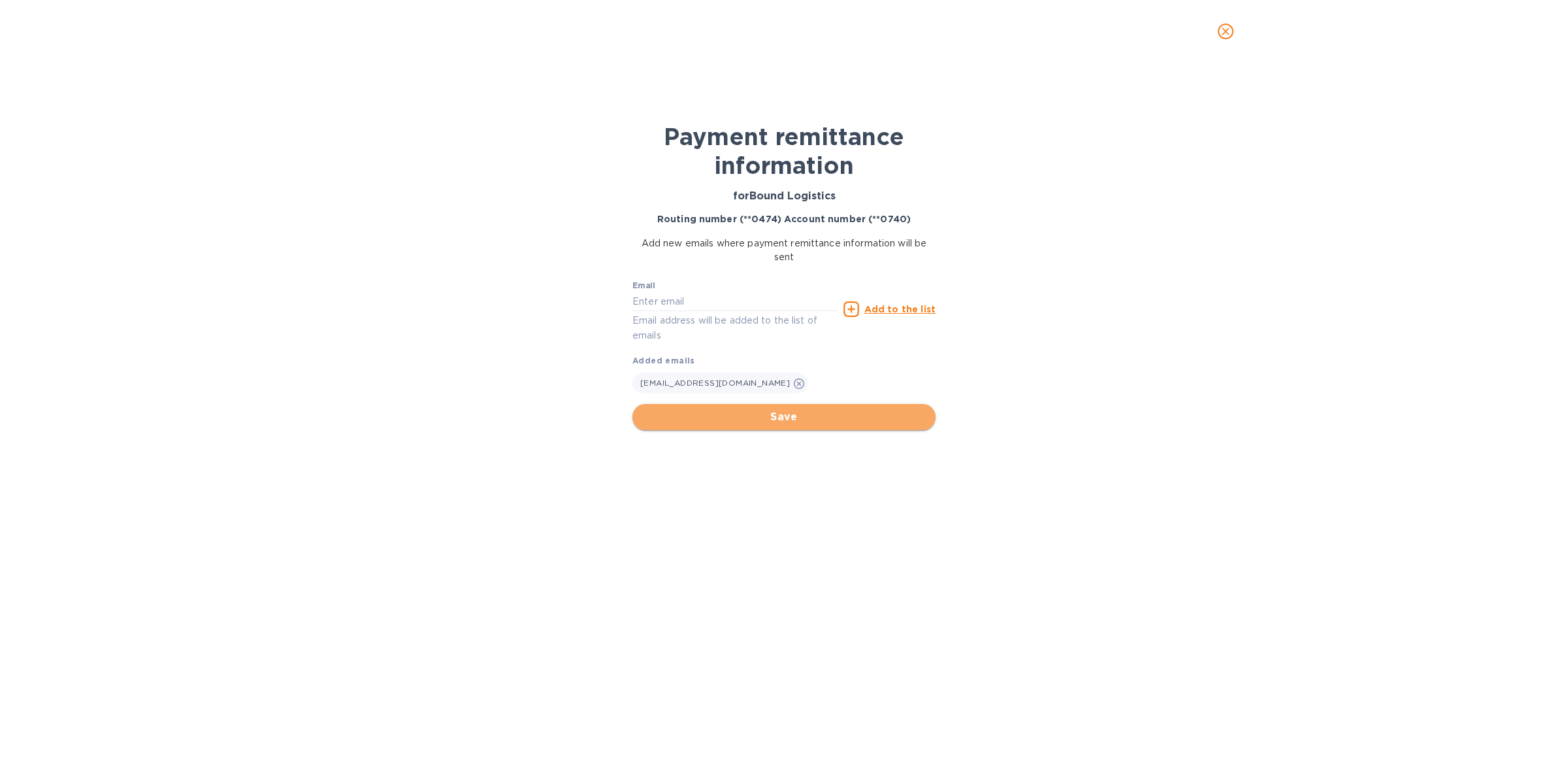
click at [790, 413] on span "Save" at bounding box center [784, 417] width 282 height 16
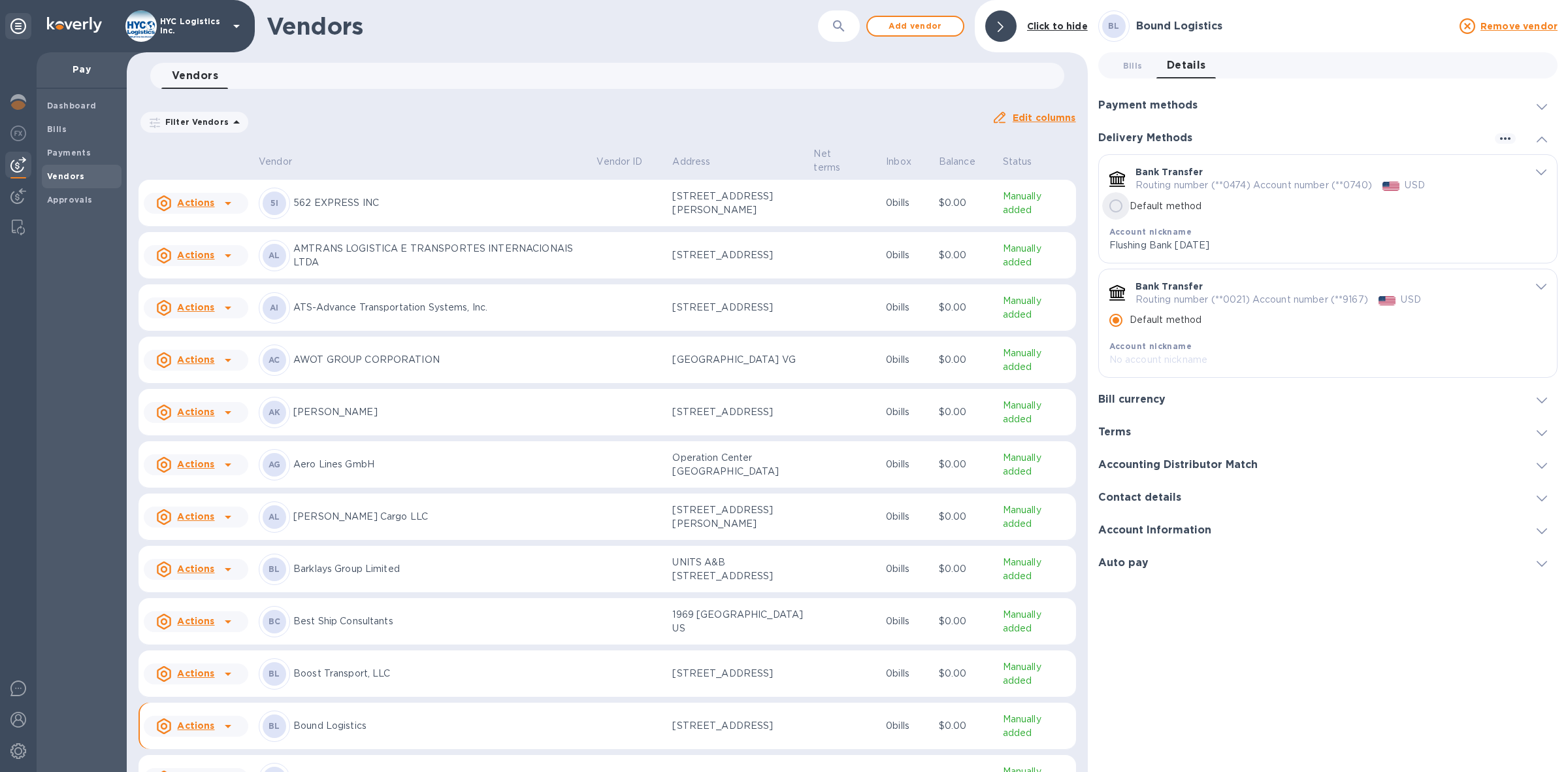
click at [1116, 210] on input "Default method" at bounding box center [1115, 206] width 27 height 27
radio input "true"
click at [1116, 207] on input "Default method" at bounding box center [1115, 206] width 27 height 27
click at [1539, 172] on icon "default-method" at bounding box center [1541, 172] width 10 height 6
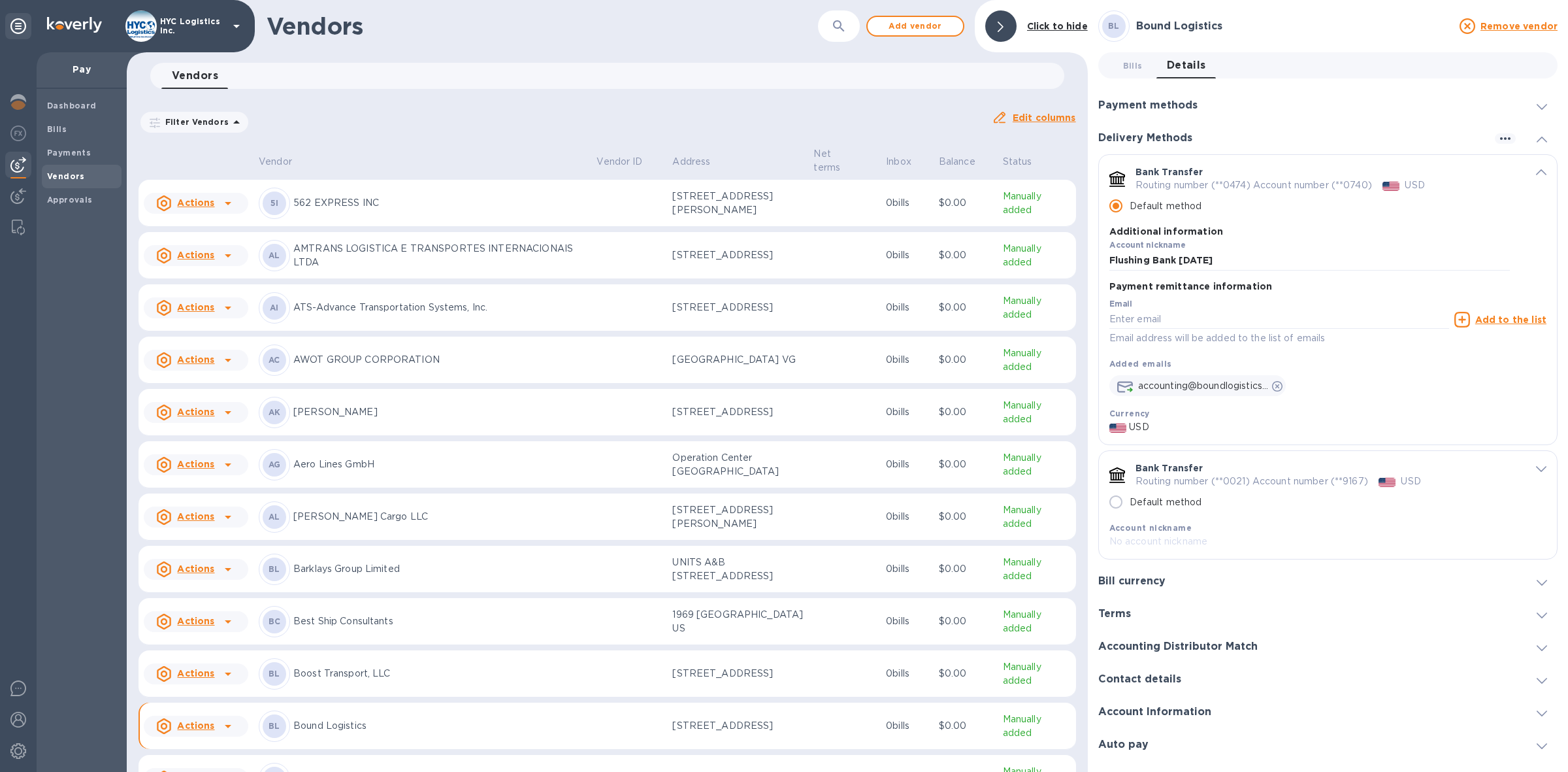
click at [1540, 471] on icon "default-method" at bounding box center [1541, 469] width 10 height 6
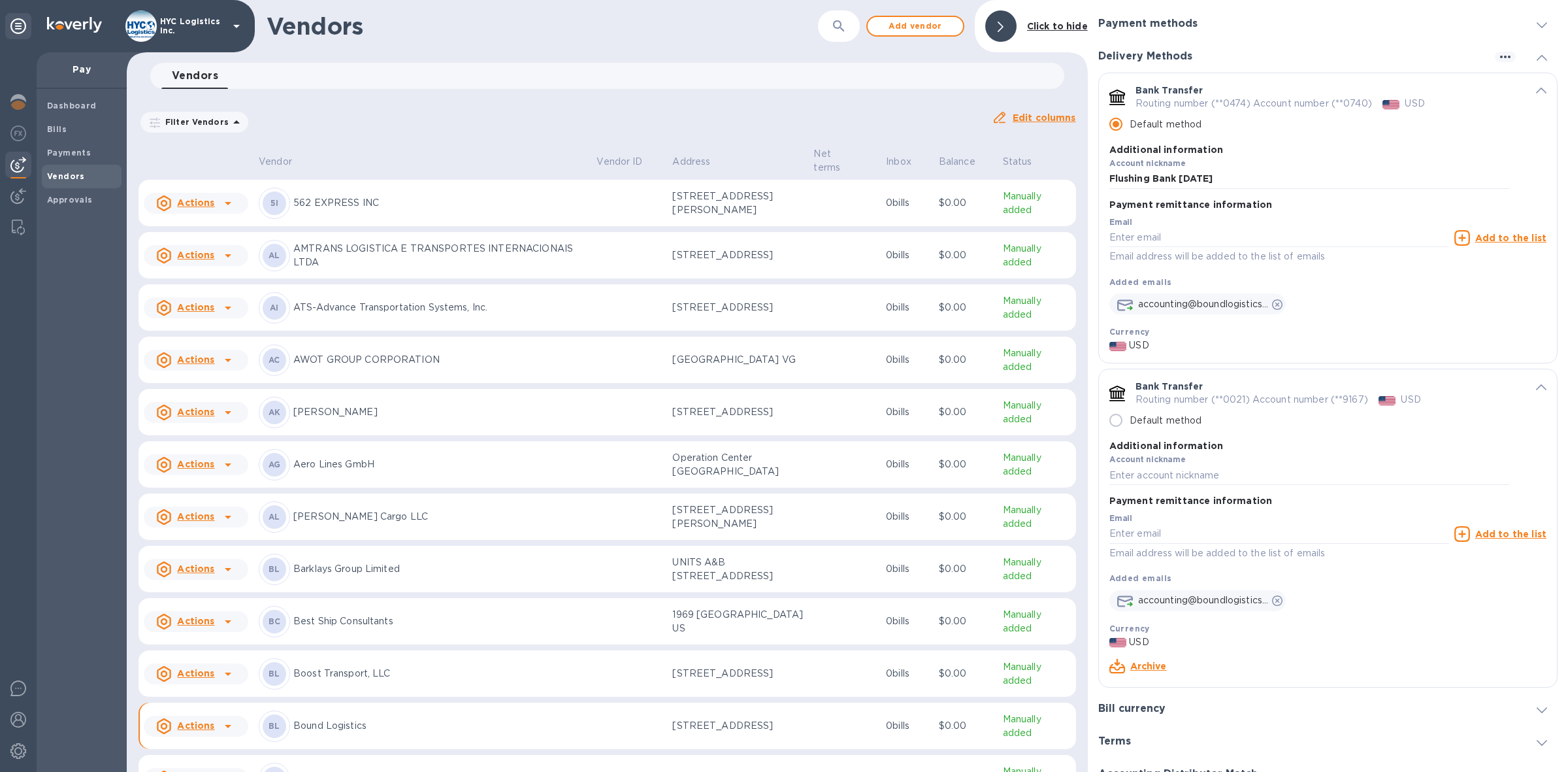
scroll to position [164, 0]
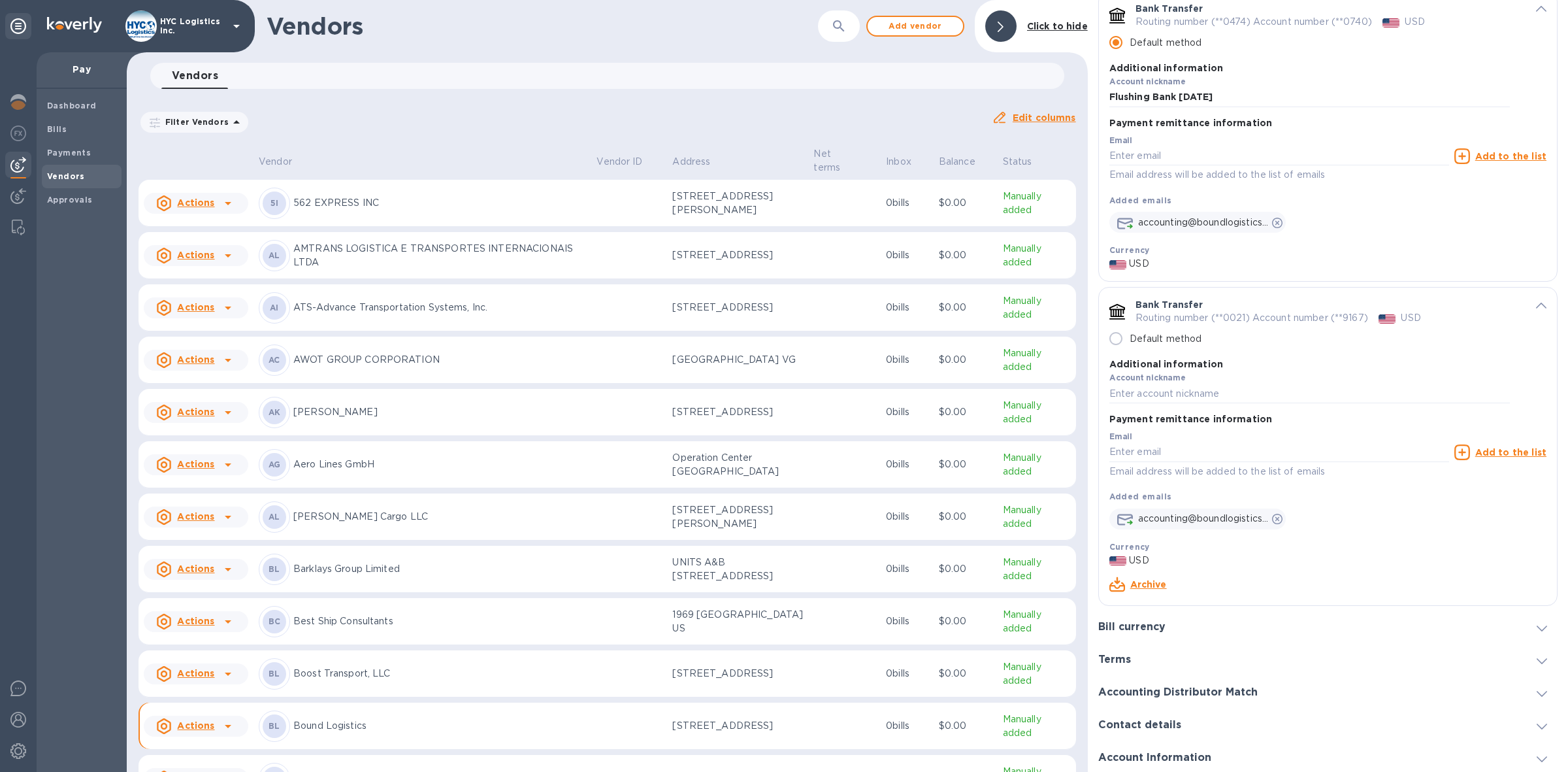
click at [1151, 587] on link "Archive" at bounding box center [1148, 584] width 36 height 10
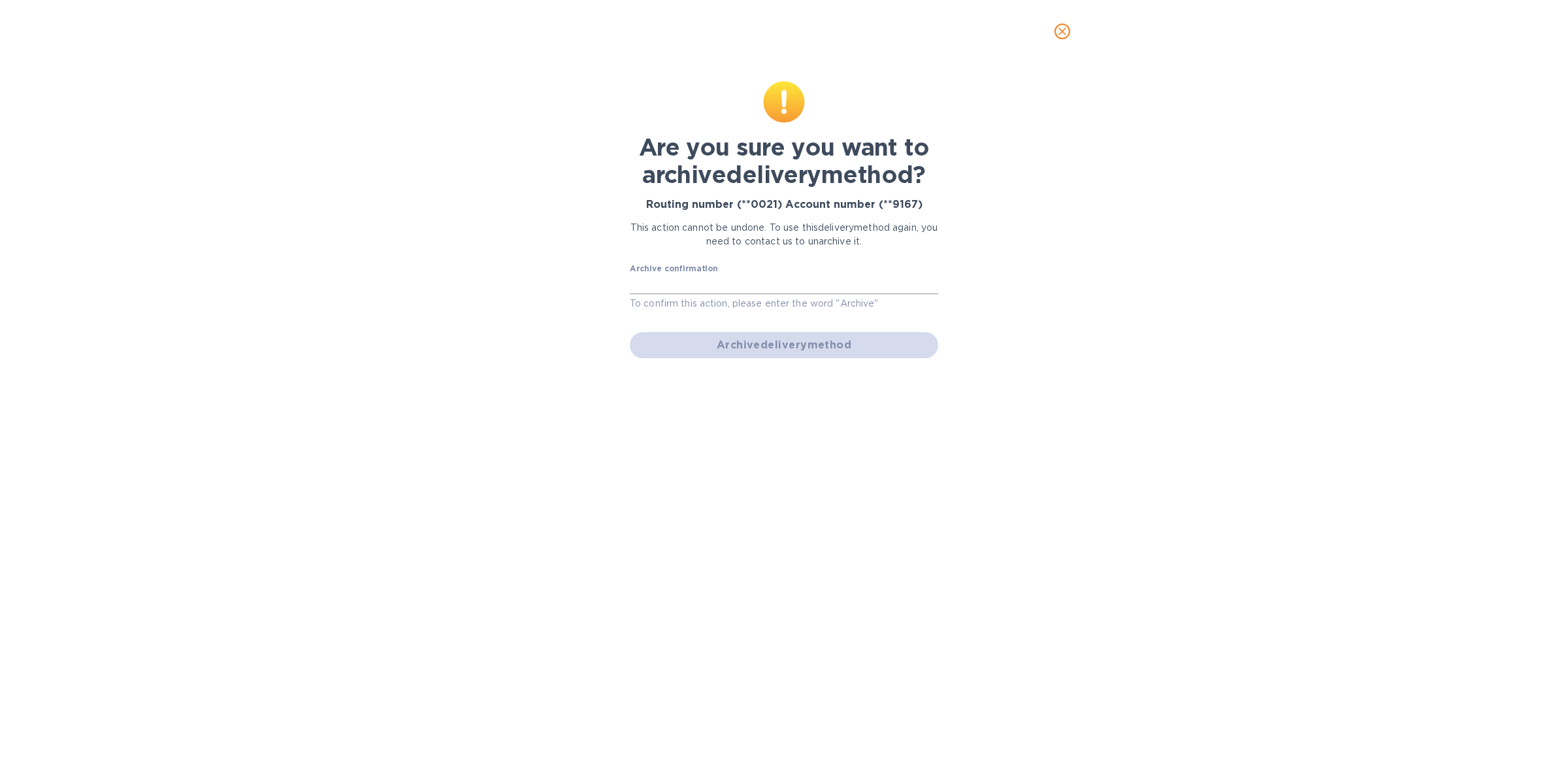
click at [762, 286] on input "text" at bounding box center [784, 284] width 309 height 19
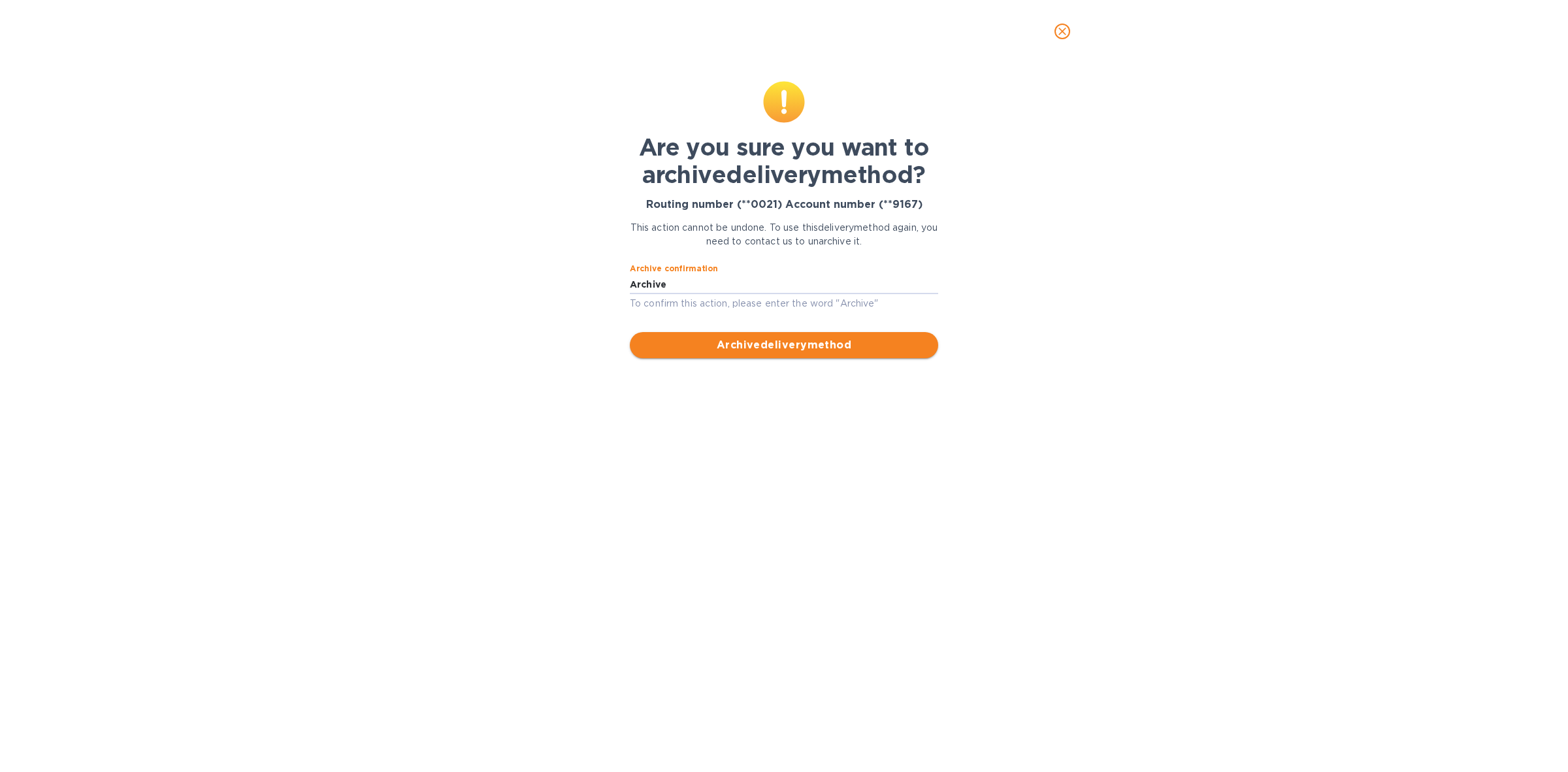
type input "Archive"
click at [808, 348] on span "Archive delivery method" at bounding box center [784, 345] width 287 height 16
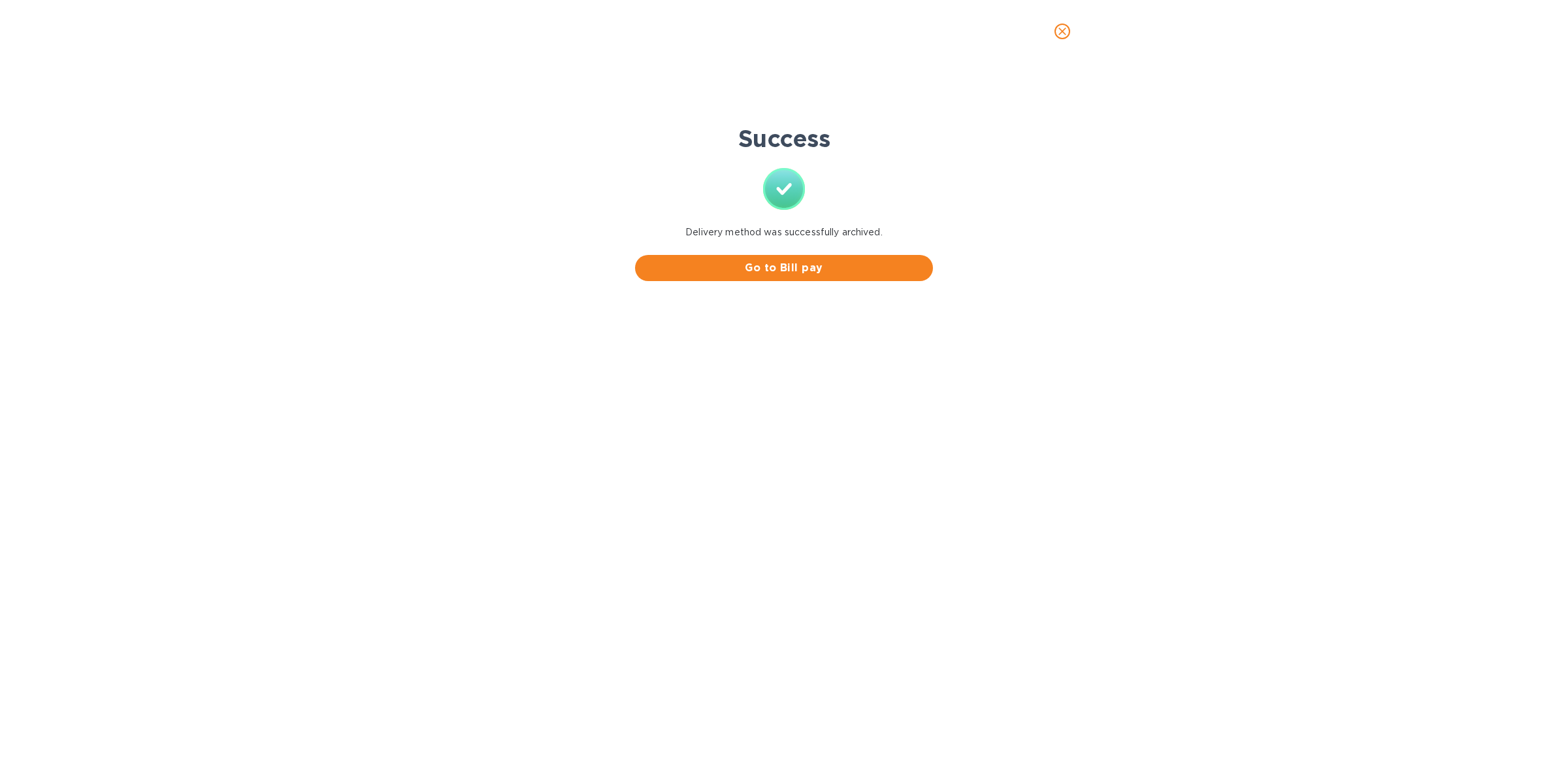
scroll to position [0, 0]
click at [791, 269] on span "Go to Bill pay" at bounding box center [784, 267] width 277 height 16
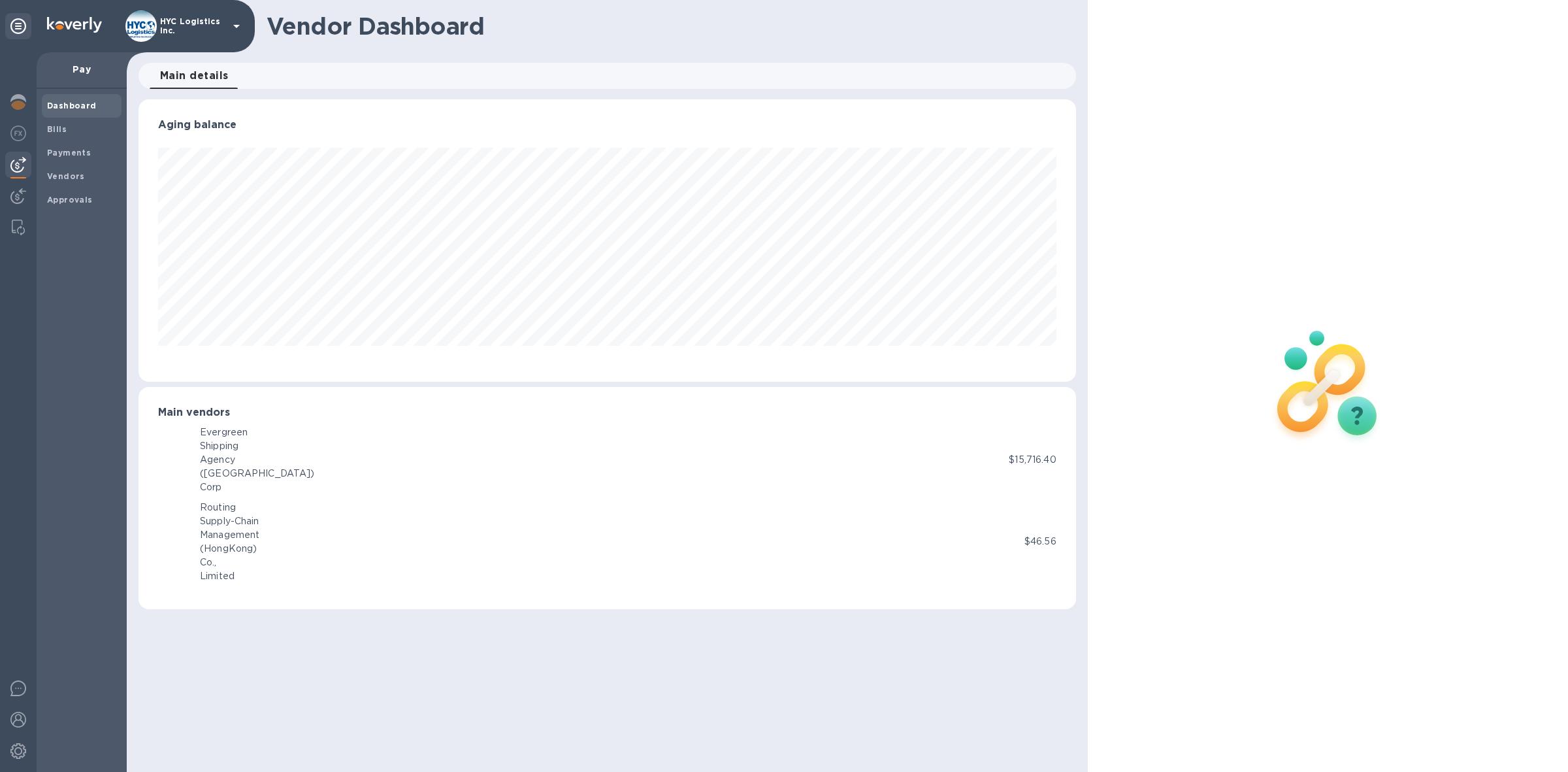
scroll to position [281, 938]
